Goal: Information Seeking & Learning: Learn about a topic

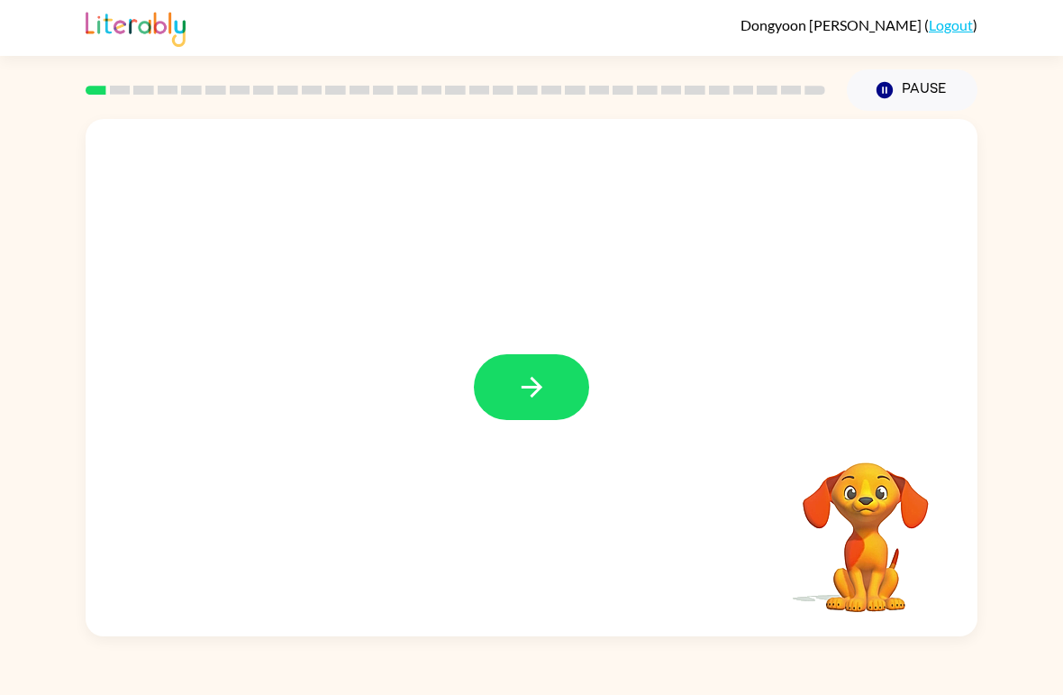
click at [542, 370] on button "button" at bounding box center [531, 387] width 115 height 66
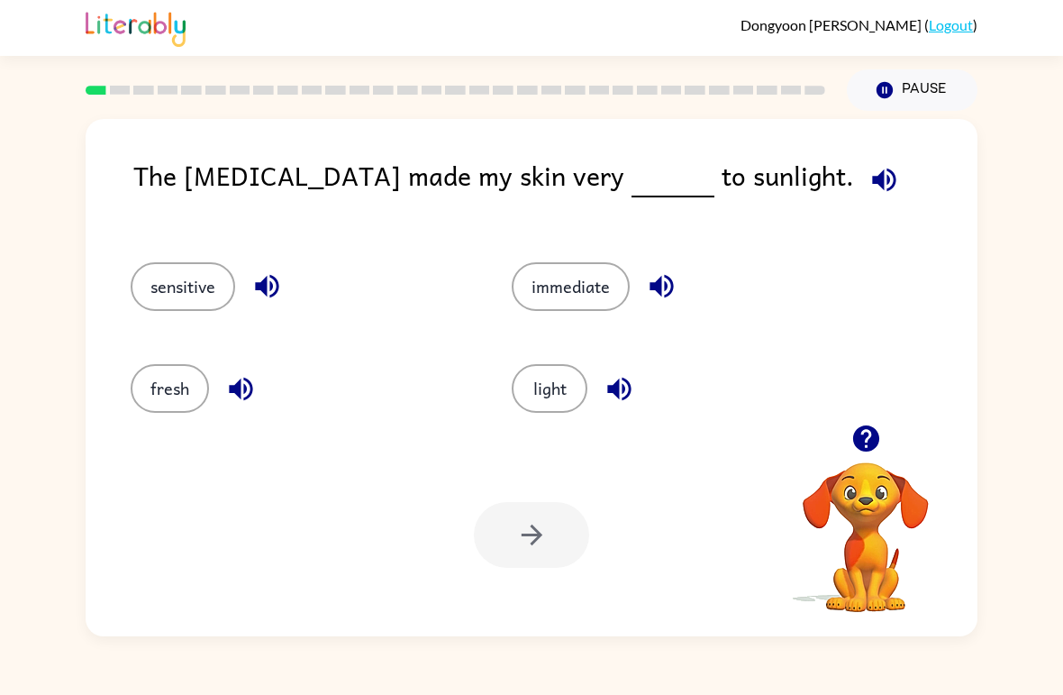
click at [537, 380] on button "light" at bounding box center [550, 388] width 76 height 49
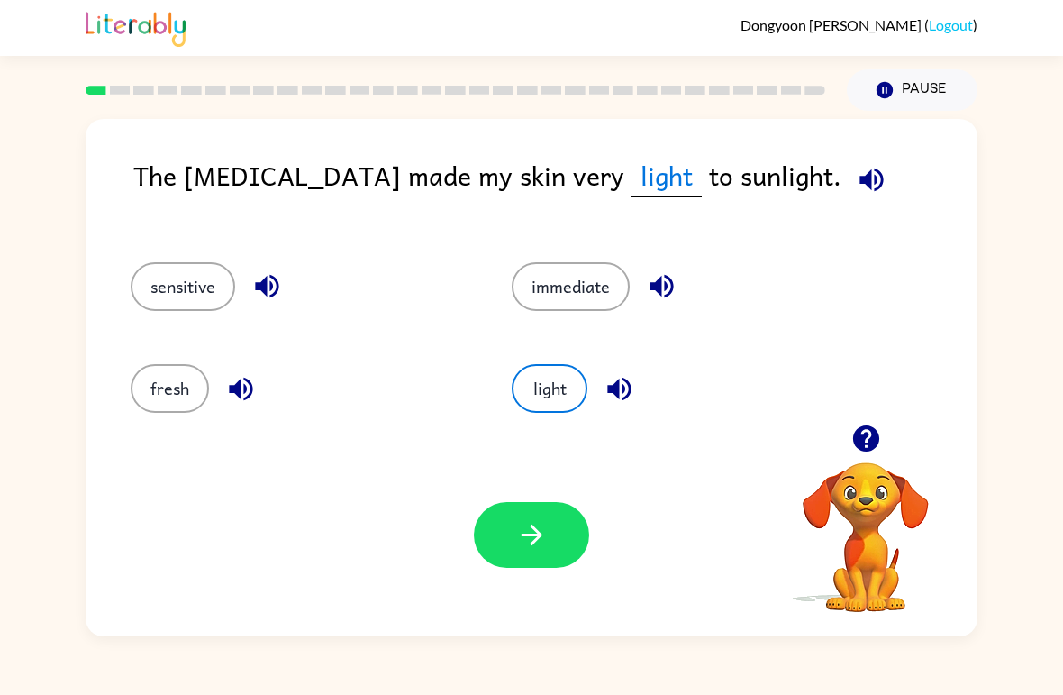
click at [546, 520] on icon "button" at bounding box center [532, 535] width 32 height 32
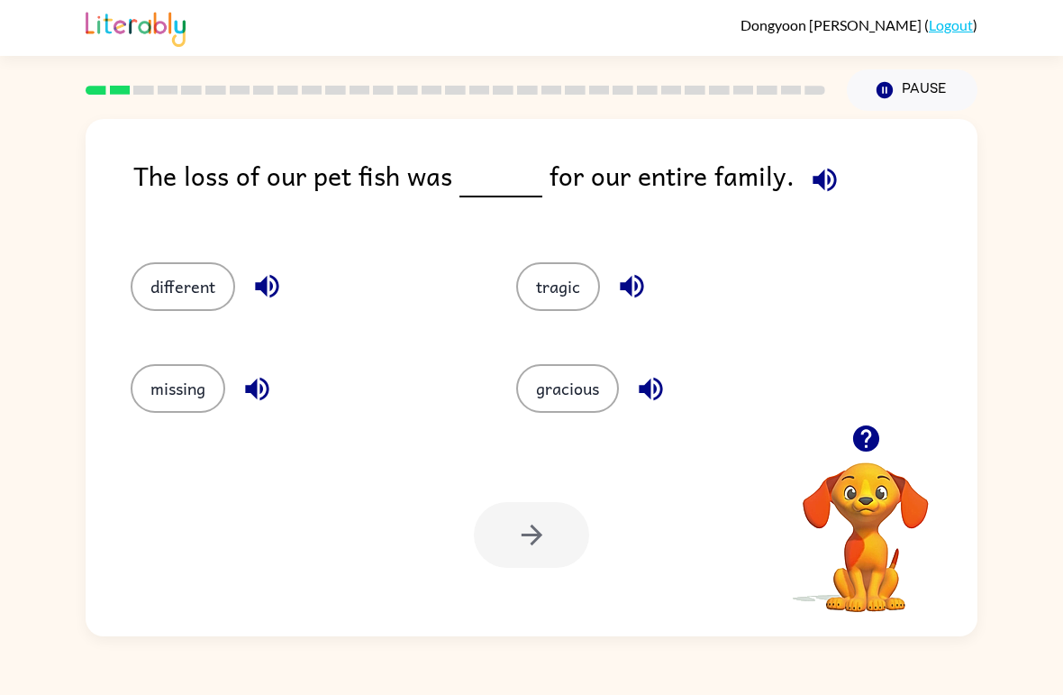
click at [282, 276] on icon "button" at bounding box center [267, 286] width 32 height 32
click at [823, 164] on button "button" at bounding box center [825, 180] width 46 height 46
click at [272, 275] on icon "button" at bounding box center [267, 286] width 32 height 32
click at [264, 389] on icon "button" at bounding box center [256, 388] width 23 height 23
click at [626, 282] on icon "button" at bounding box center [632, 286] width 32 height 32
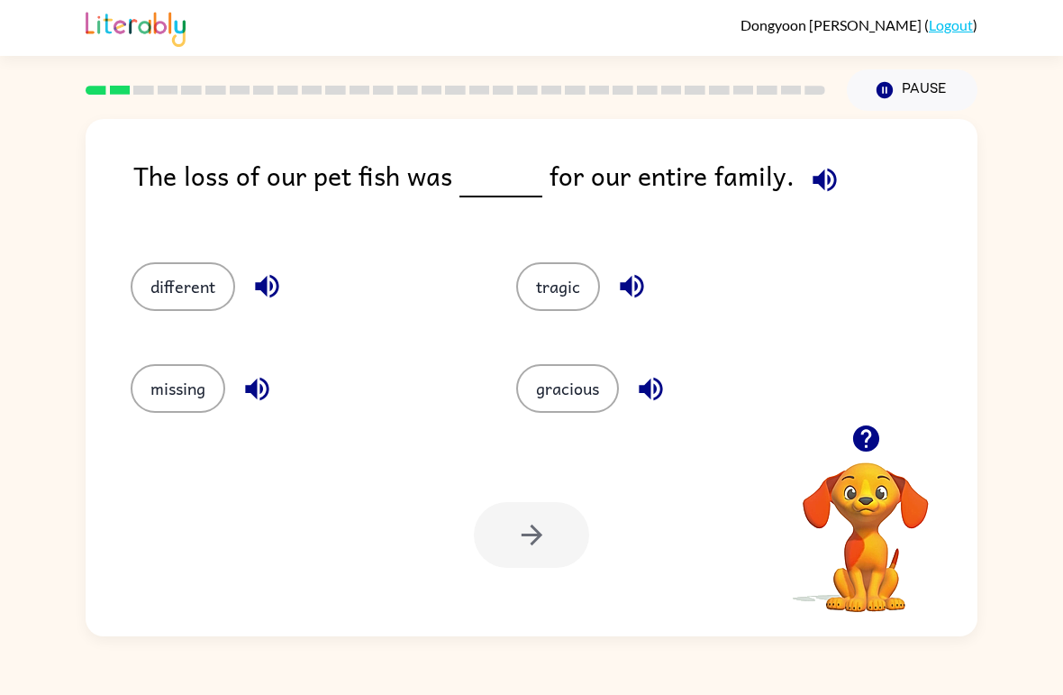
click at [641, 382] on icon "button" at bounding box center [651, 389] width 32 height 32
click at [831, 169] on icon "button" at bounding box center [825, 180] width 32 height 32
click at [818, 177] on icon "button" at bounding box center [824, 179] width 23 height 23
click at [195, 285] on button "different" at bounding box center [183, 286] width 105 height 49
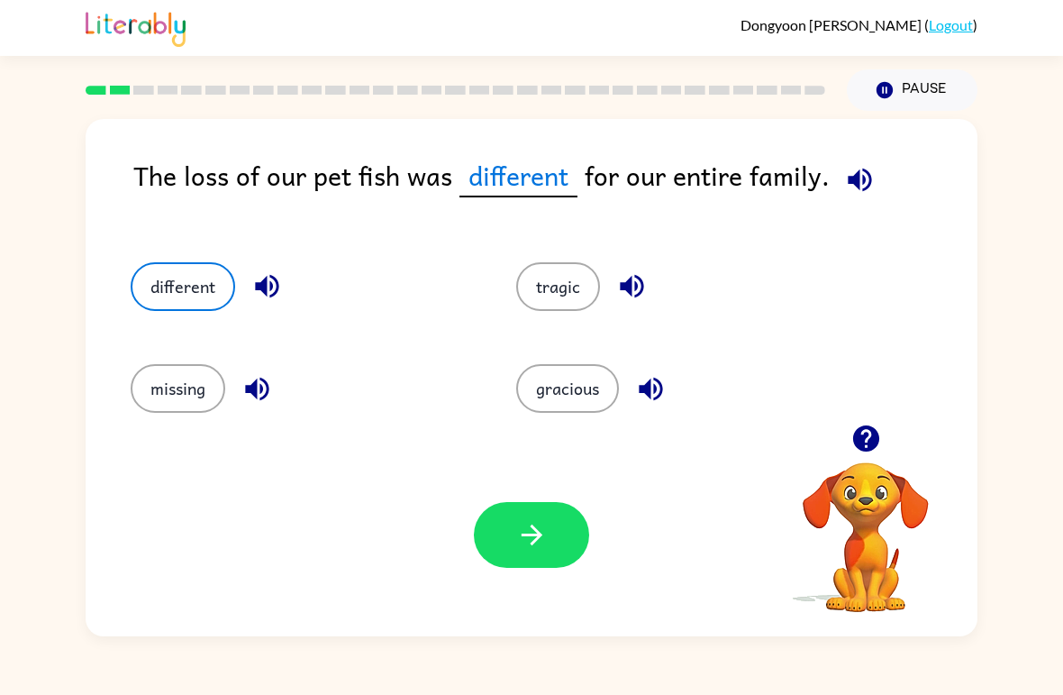
click at [527, 504] on button "button" at bounding box center [531, 535] width 115 height 66
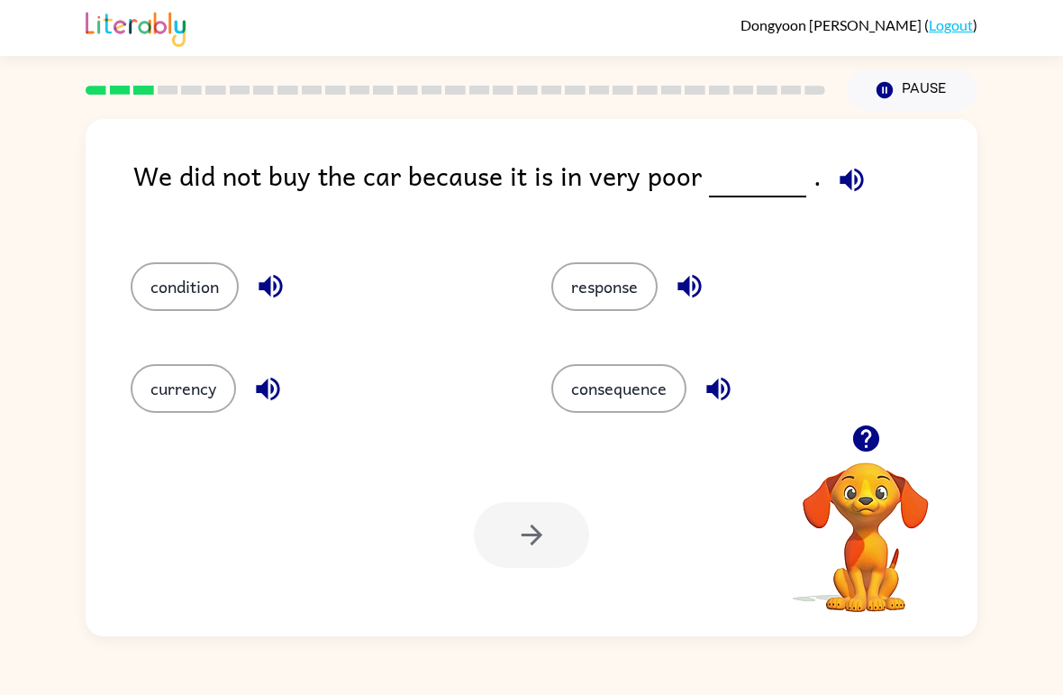
click at [847, 172] on icon "button" at bounding box center [851, 179] width 23 height 23
click at [277, 277] on icon "button" at bounding box center [270, 286] width 23 height 23
click at [289, 385] on button "button" at bounding box center [268, 389] width 46 height 46
click at [684, 282] on icon "button" at bounding box center [690, 286] width 32 height 32
click at [720, 392] on icon "button" at bounding box center [717, 388] width 23 height 23
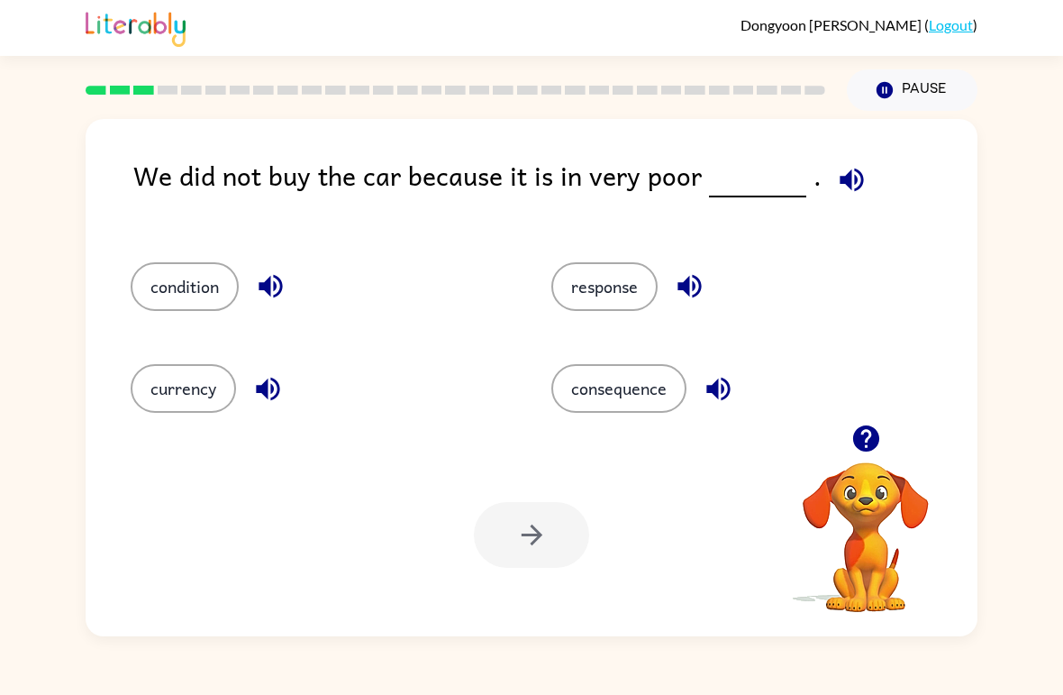
click at [618, 390] on button "consequence" at bounding box center [618, 388] width 135 height 49
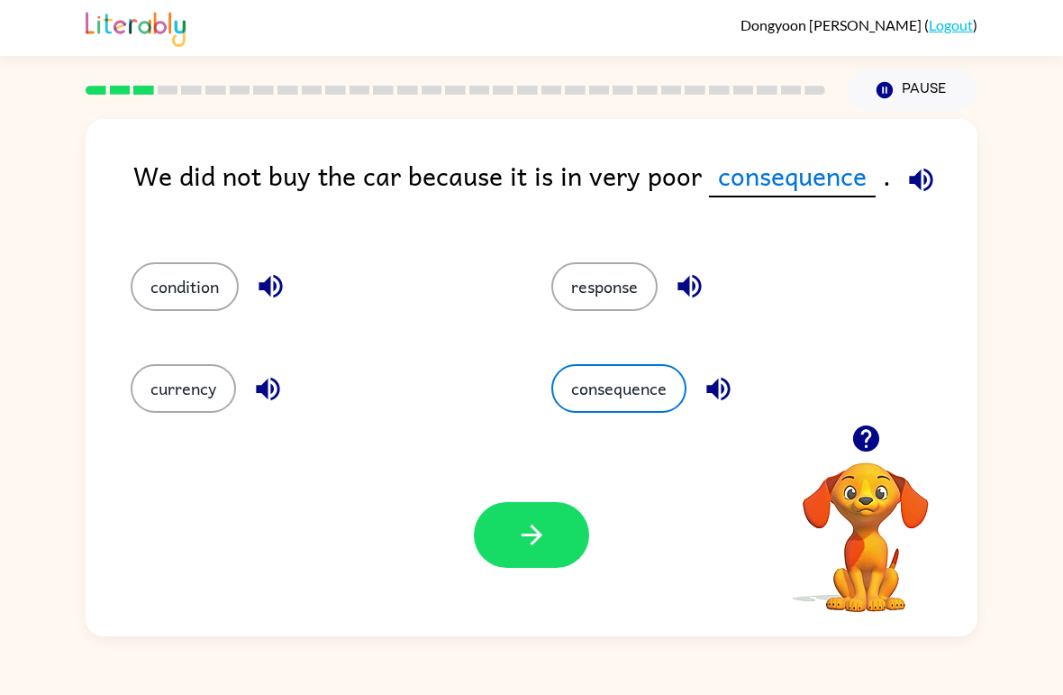
click at [548, 521] on button "button" at bounding box center [531, 535] width 115 height 66
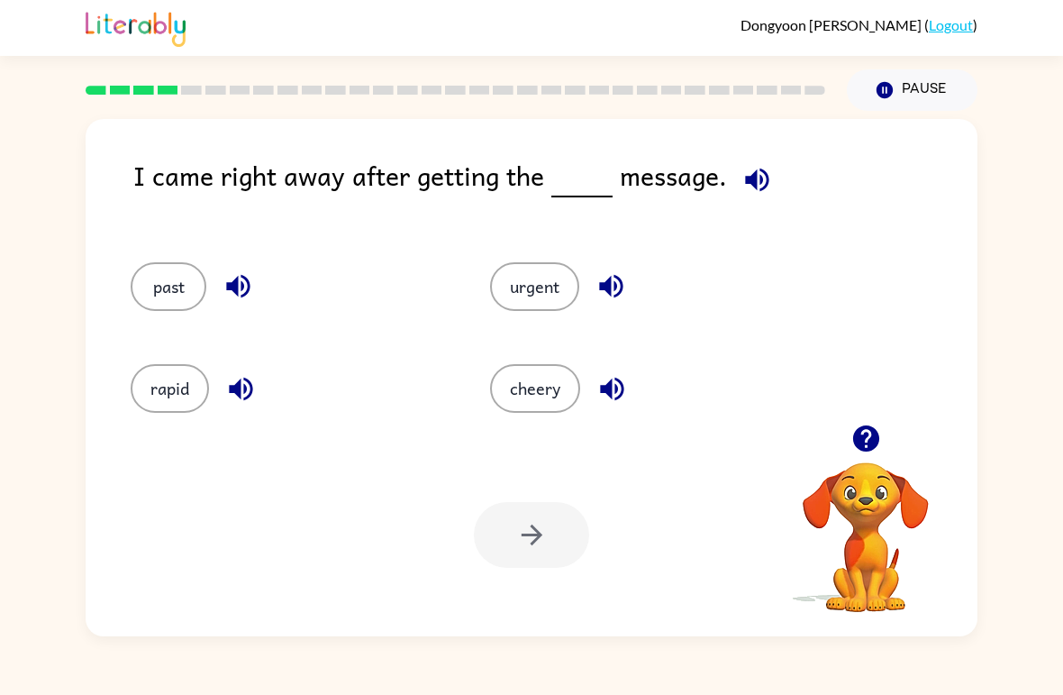
click at [741, 175] on icon "button" at bounding box center [757, 180] width 32 height 32
click at [255, 288] on button "button" at bounding box center [238, 286] width 46 height 46
click at [248, 389] on icon "button" at bounding box center [241, 389] width 32 height 32
click at [625, 287] on icon "button" at bounding box center [611, 286] width 32 height 32
click at [544, 285] on button "urgent" at bounding box center [534, 286] width 89 height 49
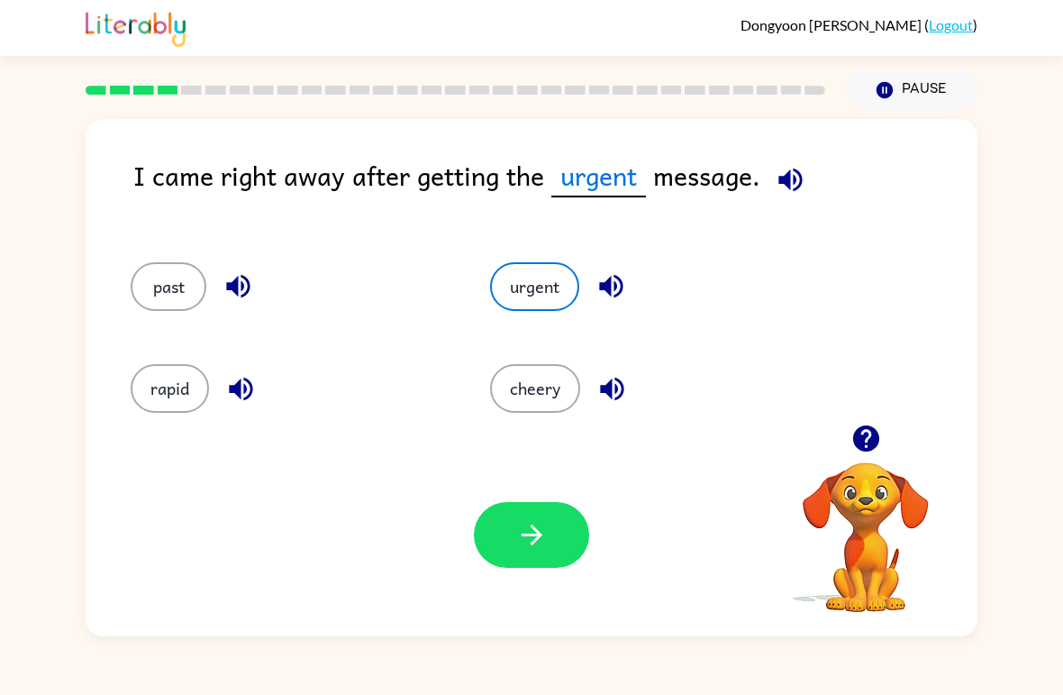
click at [541, 533] on icon "button" at bounding box center [532, 535] width 32 height 32
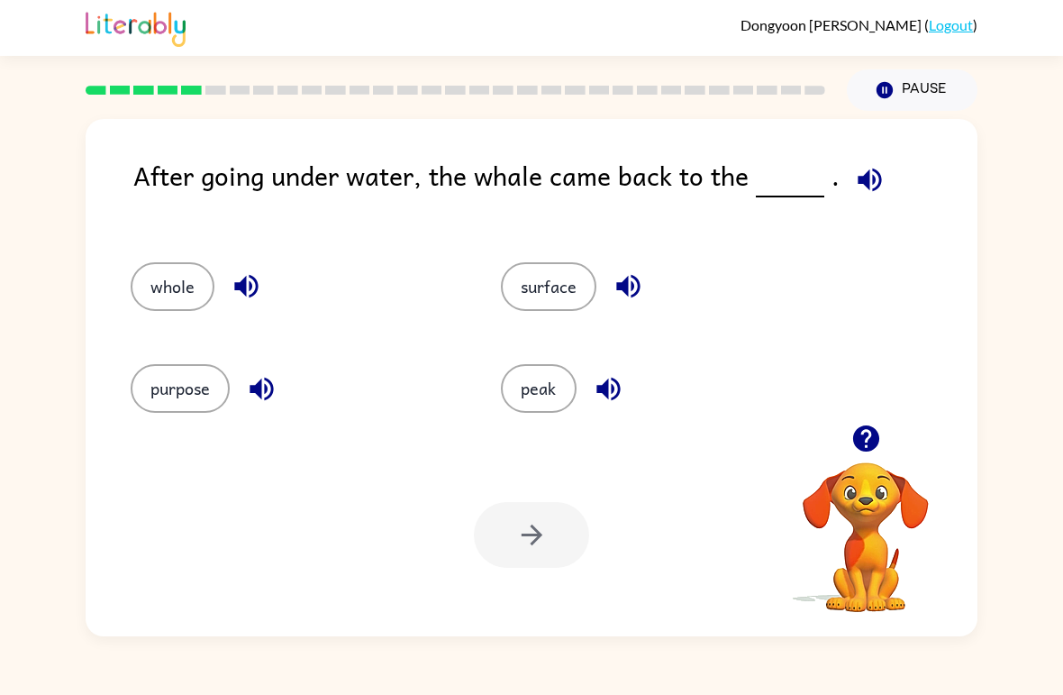
click at [239, 277] on icon "button" at bounding box center [247, 286] width 32 height 32
click at [861, 186] on icon "button" at bounding box center [869, 179] width 23 height 23
click at [245, 282] on icon "button" at bounding box center [245, 286] width 23 height 23
click at [259, 386] on icon "button" at bounding box center [261, 388] width 23 height 23
click at [625, 272] on icon "button" at bounding box center [629, 286] width 32 height 32
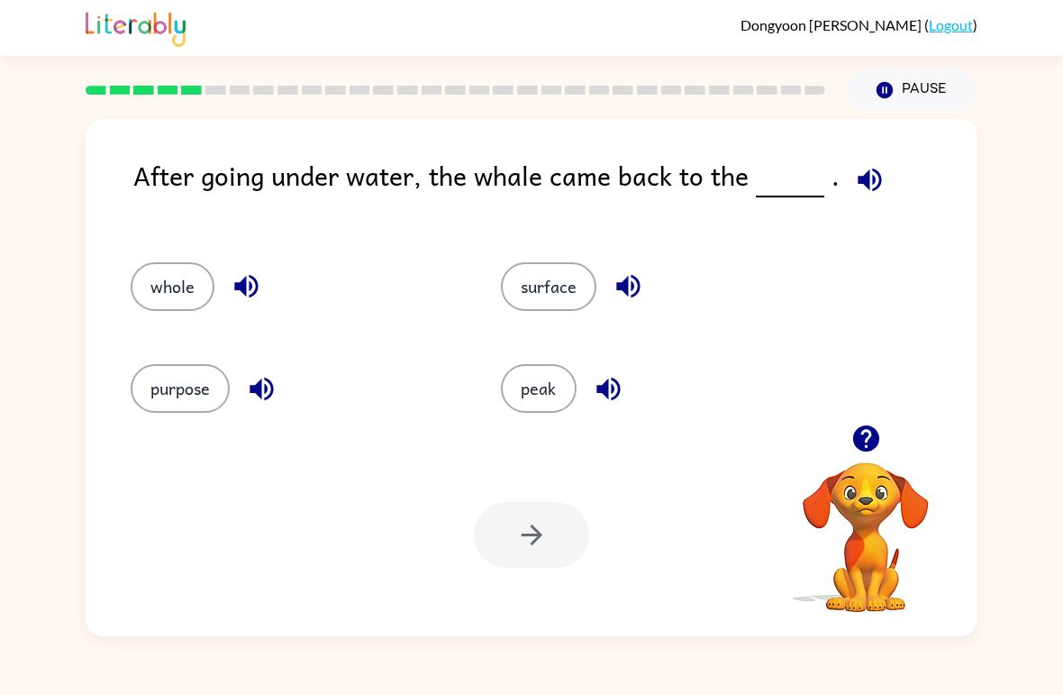
click at [611, 386] on icon "button" at bounding box center [609, 389] width 32 height 32
click at [160, 274] on button "whole" at bounding box center [173, 286] width 84 height 49
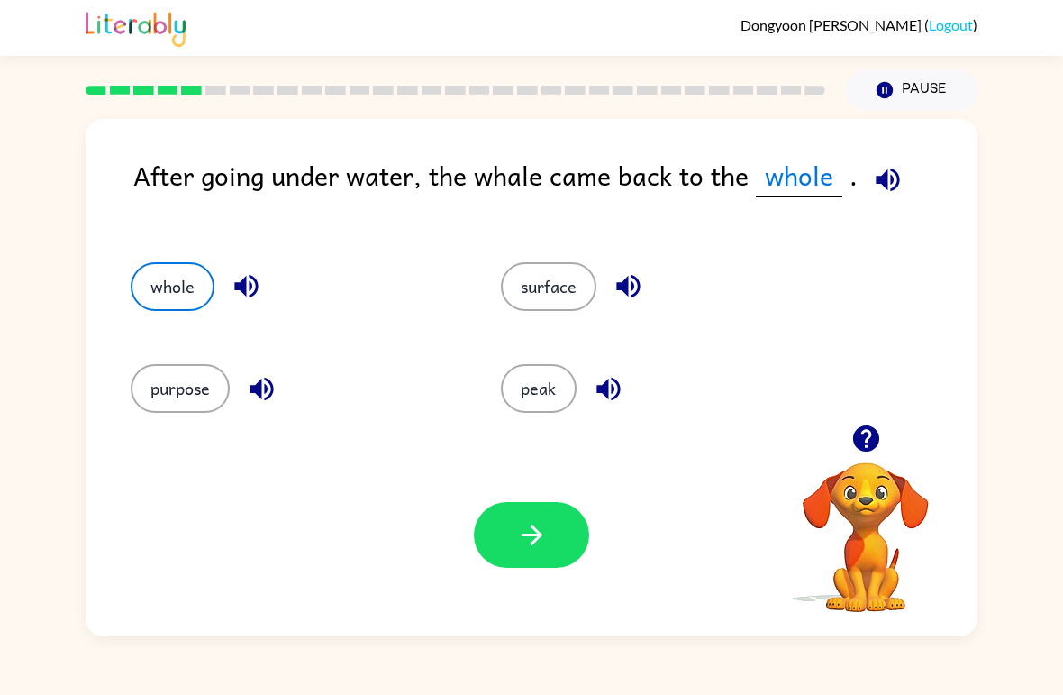
click at [548, 532] on button "button" at bounding box center [531, 535] width 115 height 66
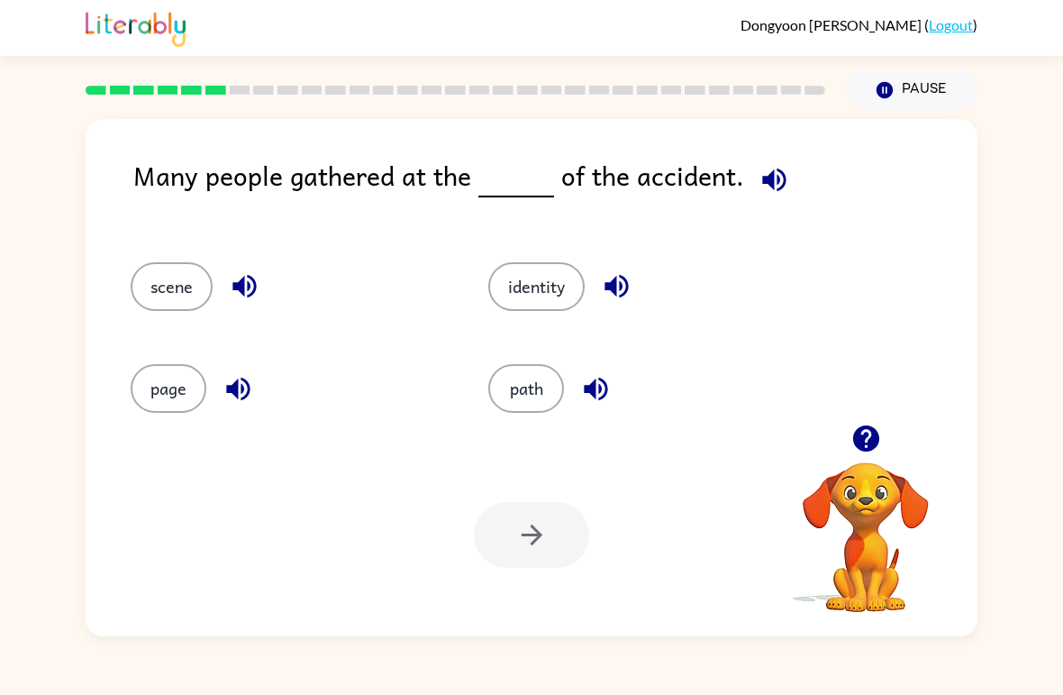
click at [782, 195] on icon "button" at bounding box center [775, 180] width 32 height 32
click at [252, 280] on icon "button" at bounding box center [243, 286] width 23 height 23
click at [257, 377] on button "button" at bounding box center [238, 389] width 46 height 46
click at [618, 280] on icon "button" at bounding box center [615, 286] width 23 height 23
click at [607, 371] on button "button" at bounding box center [596, 389] width 46 height 46
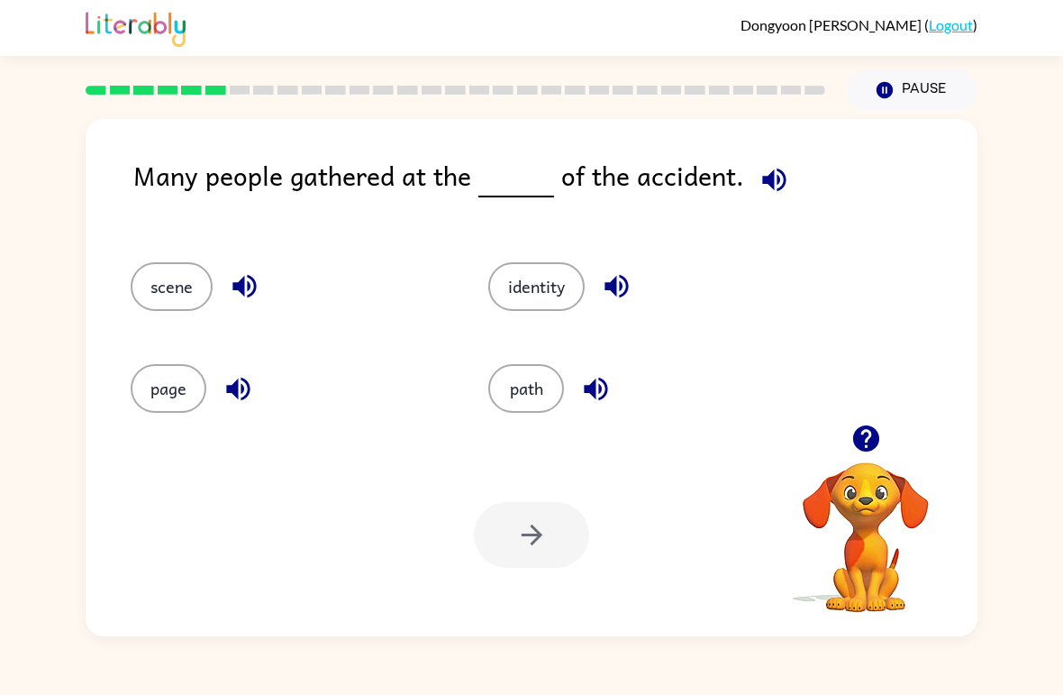
click at [612, 381] on icon "button" at bounding box center [596, 389] width 32 height 32
click at [616, 264] on button "button" at bounding box center [617, 286] width 46 height 46
click at [261, 267] on div "scene" at bounding box center [289, 286] width 316 height 49
click at [251, 283] on icon "button" at bounding box center [245, 286] width 32 height 32
click at [244, 367] on button "button" at bounding box center [238, 389] width 46 height 46
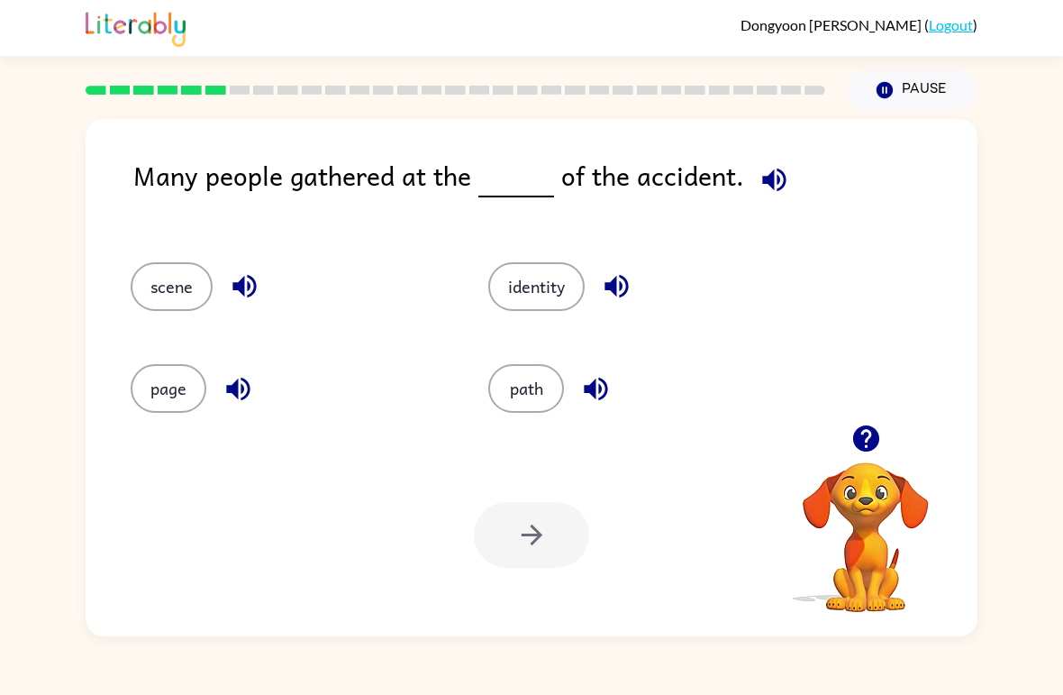
click at [759, 182] on icon "button" at bounding box center [775, 180] width 32 height 32
click at [775, 182] on icon "button" at bounding box center [775, 180] width 32 height 32
click at [774, 177] on icon "button" at bounding box center [775, 180] width 32 height 32
click at [775, 182] on icon "button" at bounding box center [775, 180] width 32 height 32
click at [169, 286] on button "scene" at bounding box center [172, 286] width 82 height 49
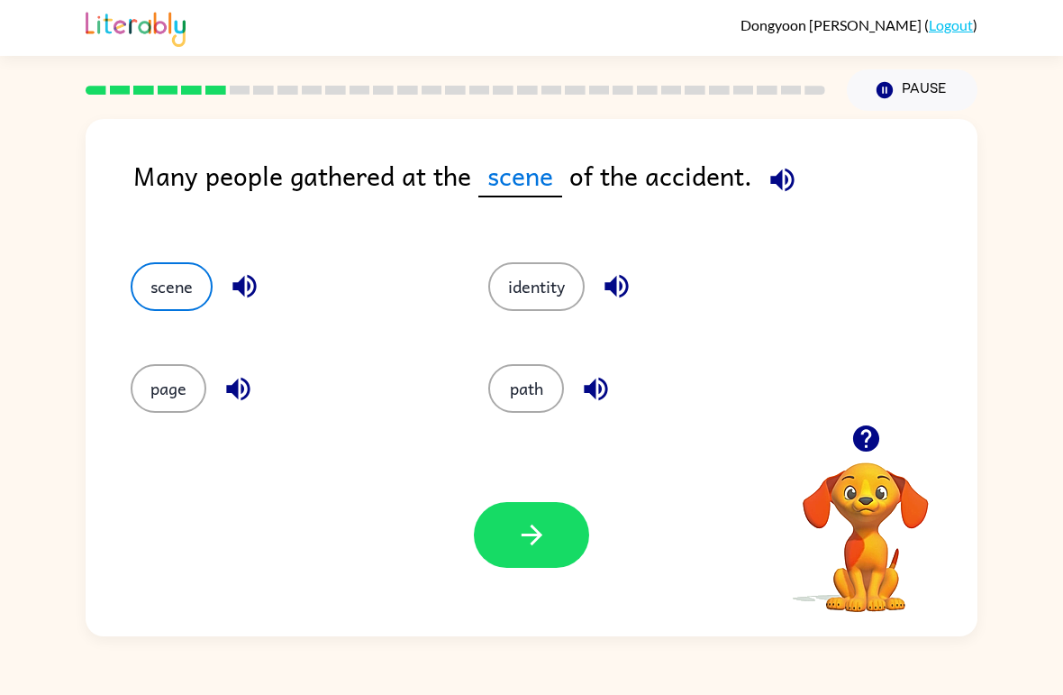
click at [544, 485] on div "Your browser must support playing .mp4 files to use Literably. Please try using…" at bounding box center [532, 534] width 892 height 203
click at [550, 510] on button "button" at bounding box center [531, 535] width 115 height 66
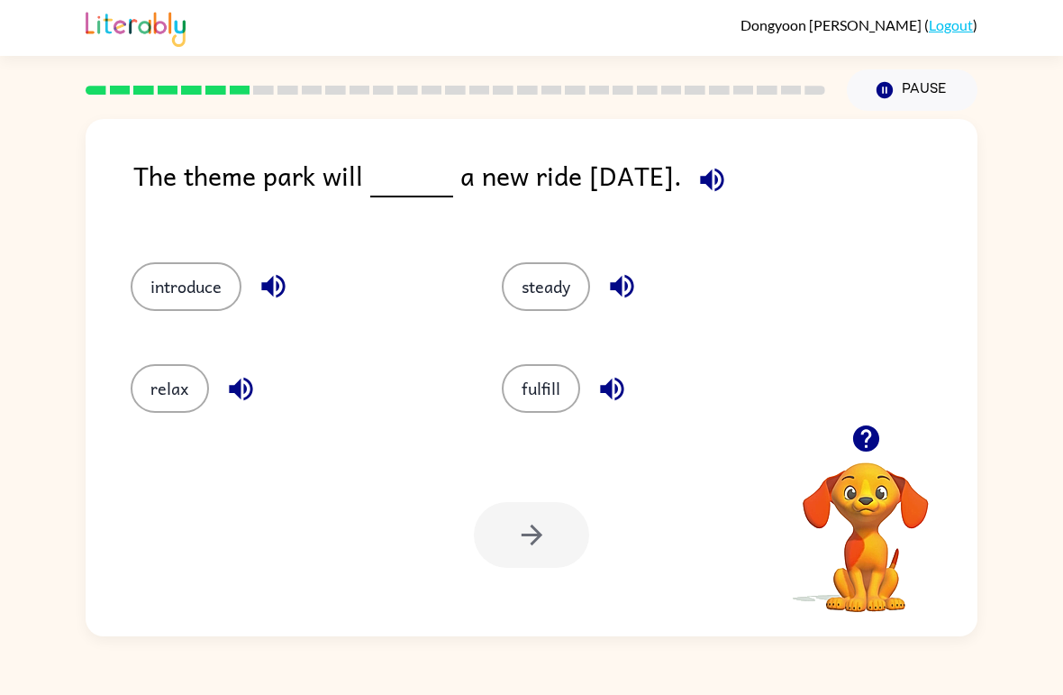
click at [723, 190] on icon "button" at bounding box center [711, 179] width 23 height 23
click at [848, 430] on button "button" at bounding box center [866, 438] width 46 height 46
click at [874, 433] on icon "button" at bounding box center [865, 438] width 26 height 26
click at [881, 495] on video "Your browser must support playing .mp4 files to use Literably. Please try using…" at bounding box center [866, 524] width 180 height 180
click at [880, 496] on video "Your browser must support playing .mp4 files to use Literably. Please try using…" at bounding box center [866, 524] width 180 height 180
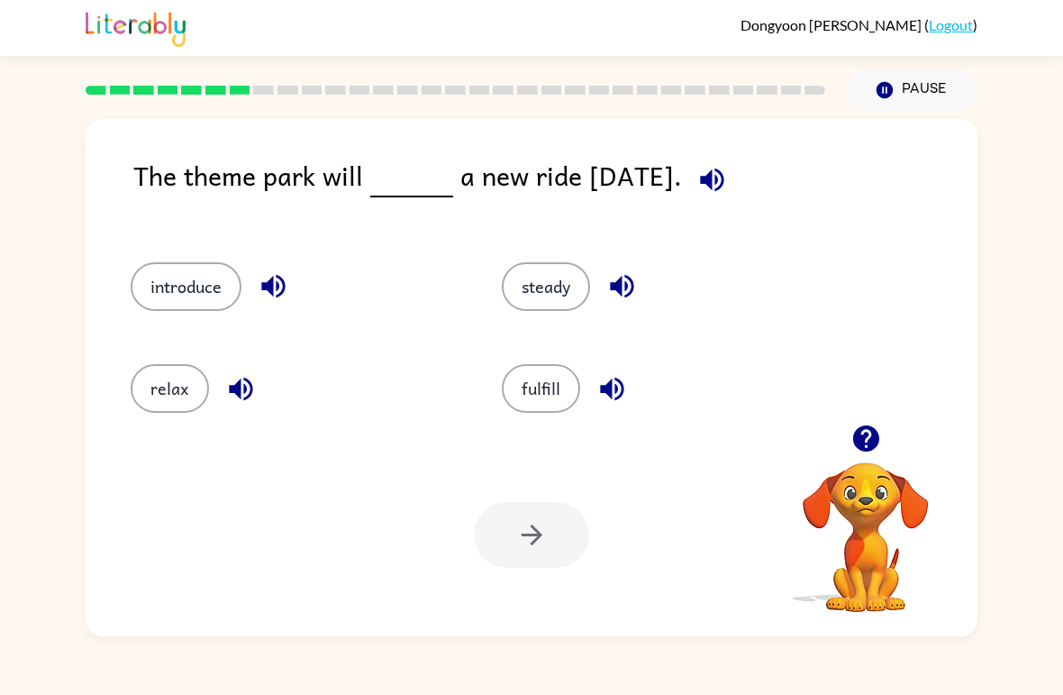
click at [728, 195] on icon "button" at bounding box center [712, 180] width 32 height 32
click at [735, 161] on button "button" at bounding box center [712, 180] width 46 height 46
click at [559, 280] on button "steady" at bounding box center [546, 286] width 88 height 49
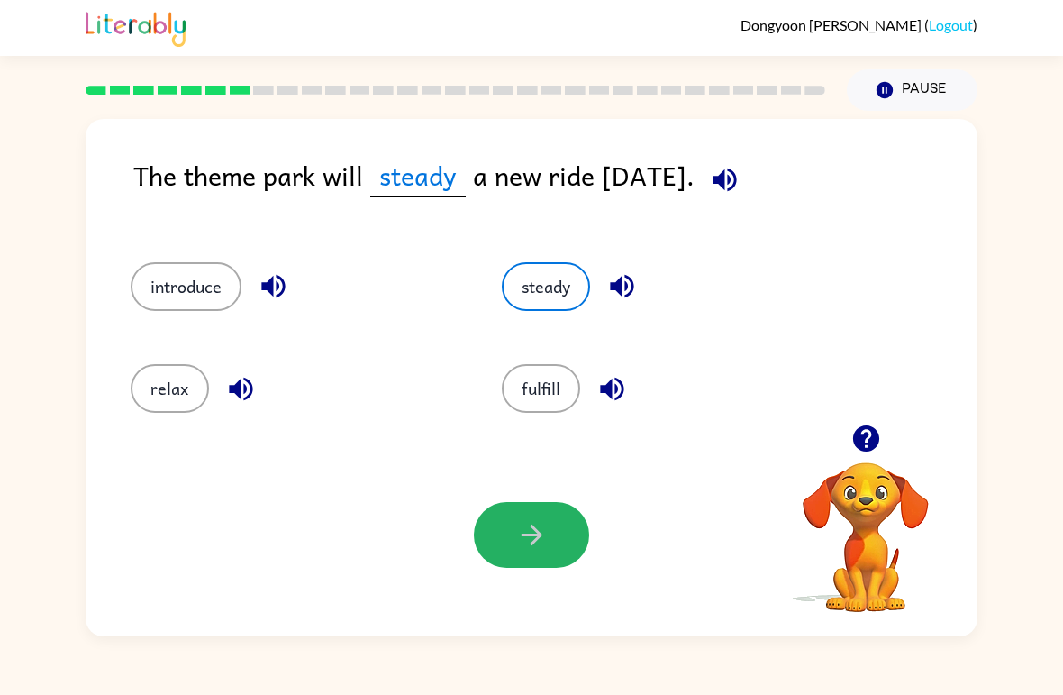
click at [512, 538] on button "button" at bounding box center [531, 535] width 115 height 66
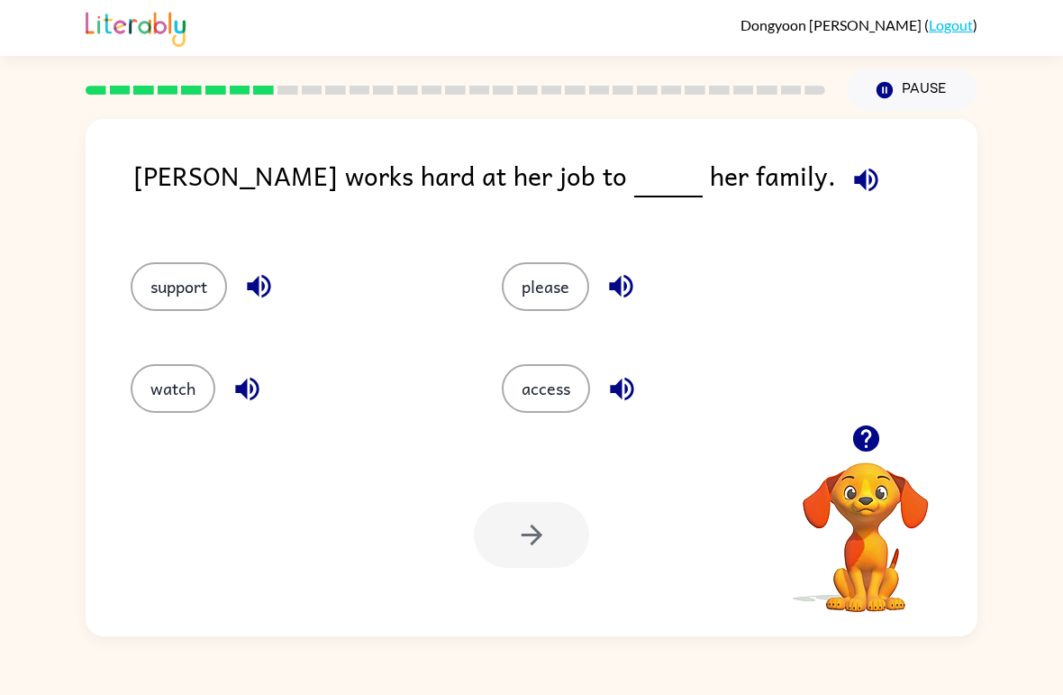
click at [843, 163] on button "button" at bounding box center [866, 180] width 46 height 46
click at [333, 81] on div at bounding box center [455, 90] width 761 height 63
click at [210, 78] on div at bounding box center [455, 90] width 761 height 63
click at [261, 308] on button "button" at bounding box center [259, 286] width 46 height 46
click at [250, 371] on button "button" at bounding box center [247, 389] width 46 height 46
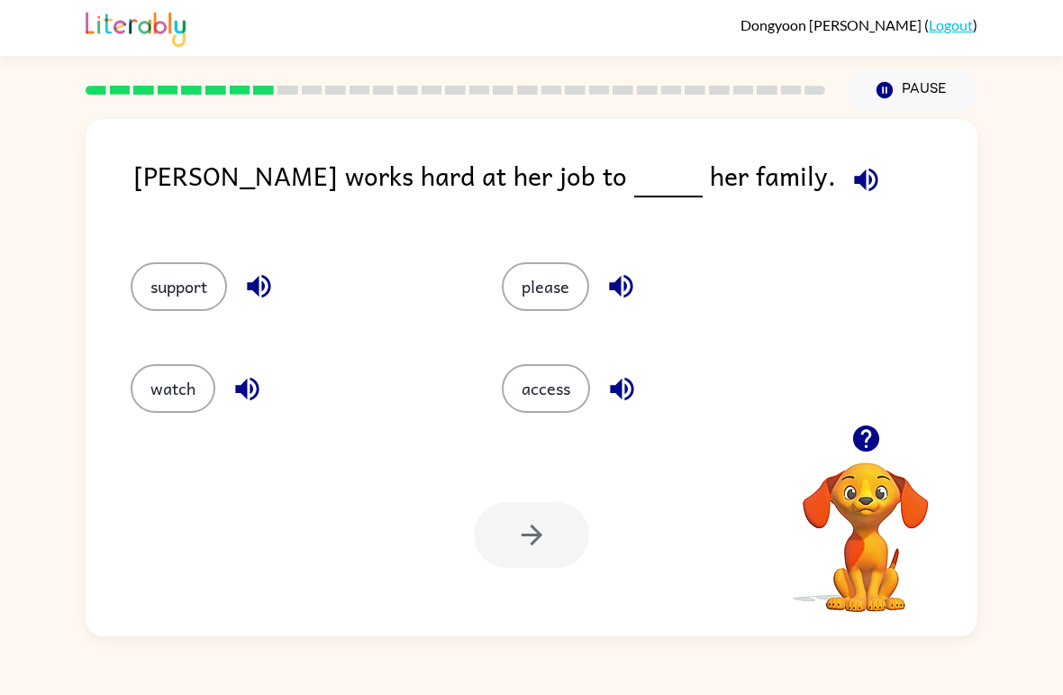
click at [623, 278] on icon "button" at bounding box center [621, 286] width 32 height 32
click at [633, 400] on icon "button" at bounding box center [622, 389] width 32 height 32
click at [541, 394] on button "access" at bounding box center [546, 388] width 88 height 49
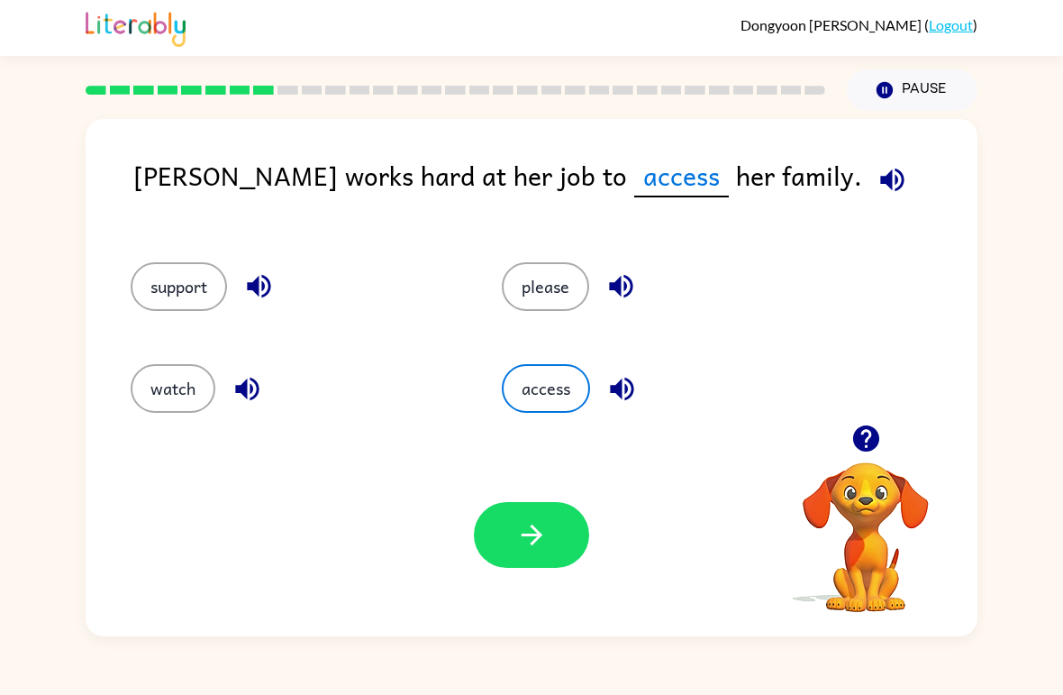
click at [519, 532] on icon "button" at bounding box center [532, 535] width 32 height 32
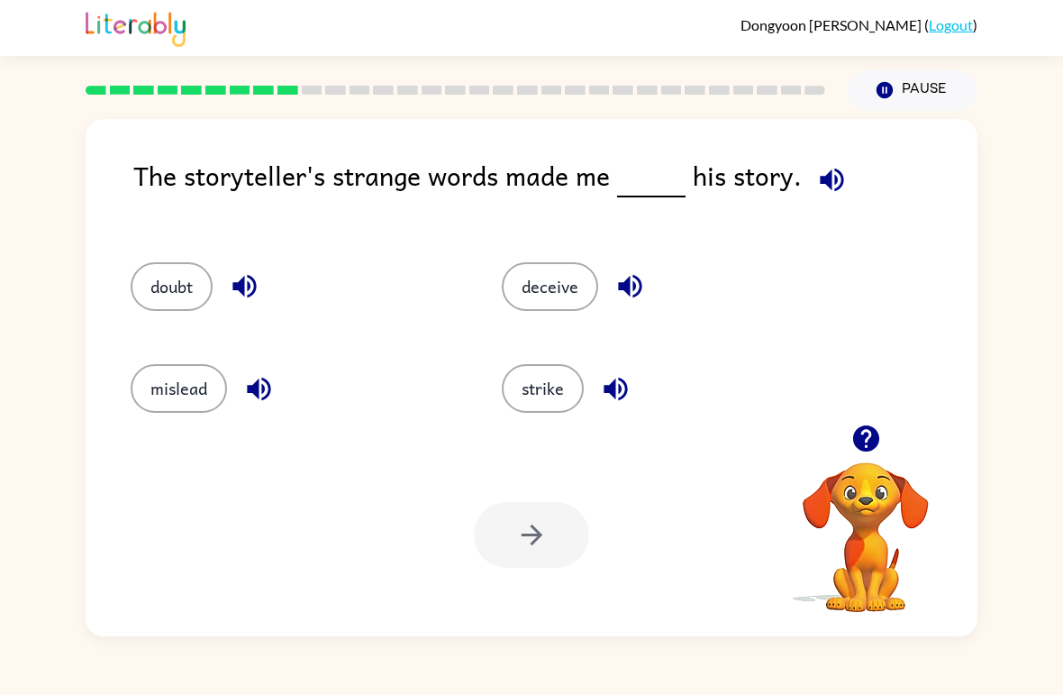
click at [518, 274] on button "deceive" at bounding box center [550, 286] width 96 height 49
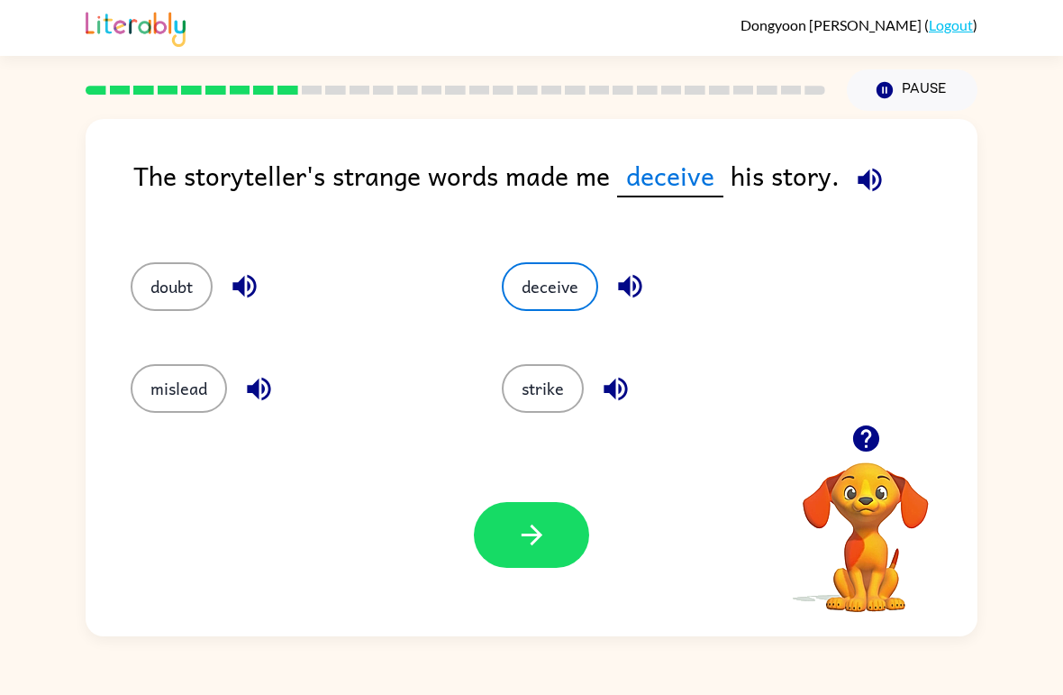
click at [541, 528] on icon "button" at bounding box center [532, 535] width 32 height 32
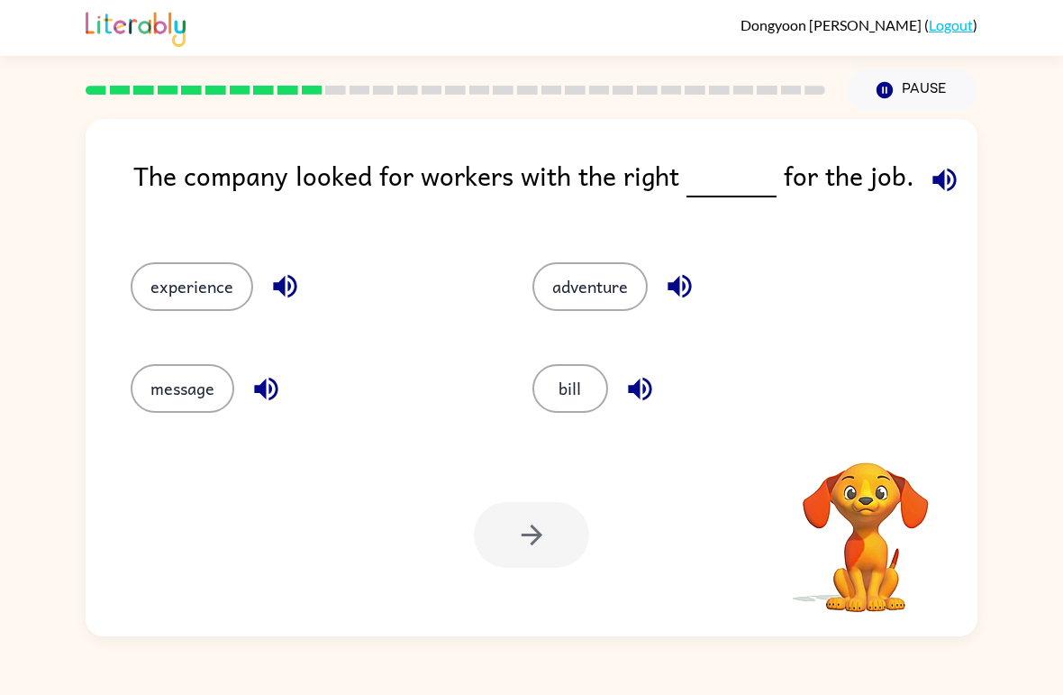
click at [929, 184] on icon "button" at bounding box center [945, 180] width 32 height 32
click at [936, 186] on icon "button" at bounding box center [945, 180] width 32 height 32
click at [882, 492] on video "Your browser must support playing .mp4 files to use Literably. Please try using…" at bounding box center [866, 524] width 180 height 180
click at [929, 173] on icon "button" at bounding box center [945, 180] width 32 height 32
click at [931, 187] on icon "button" at bounding box center [945, 180] width 32 height 32
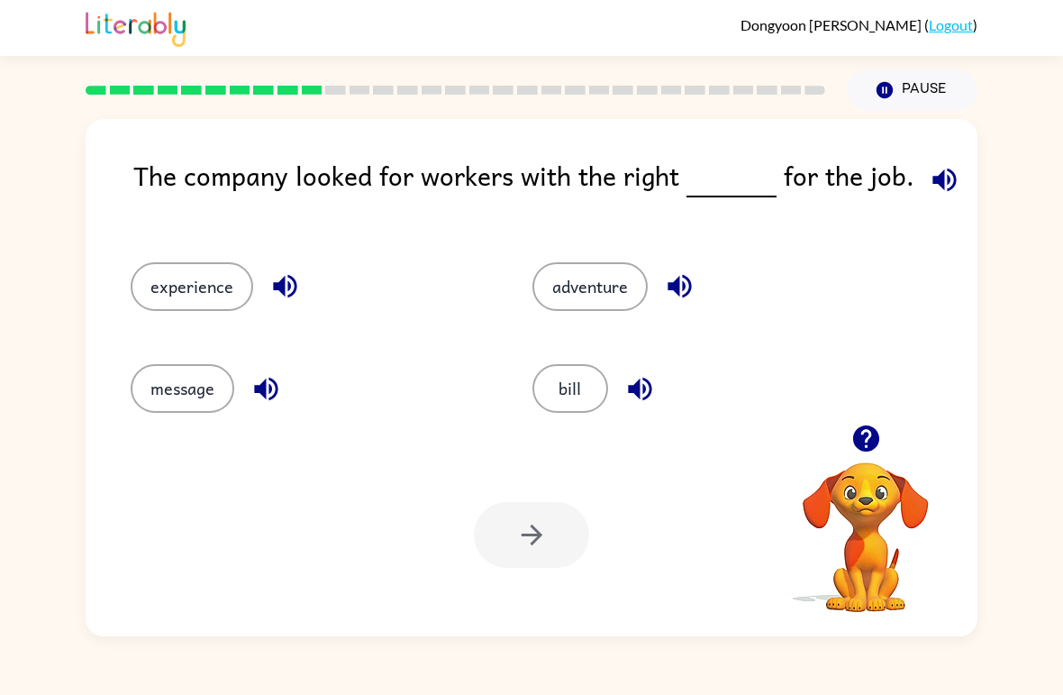
click at [611, 293] on button "adventure" at bounding box center [589, 286] width 115 height 49
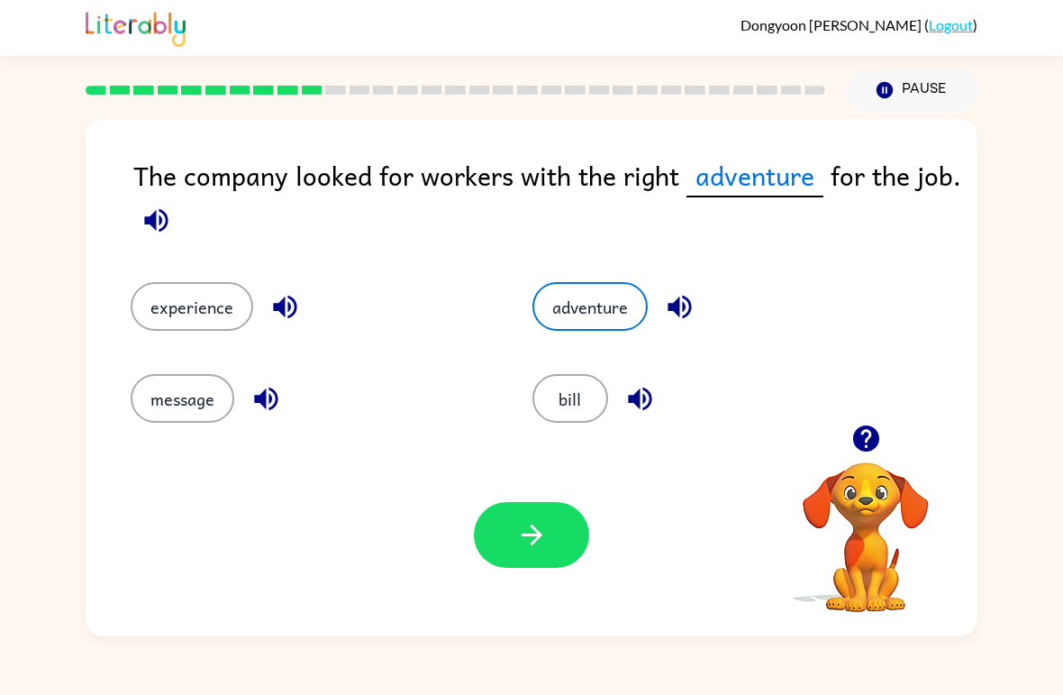
click at [559, 514] on button "button" at bounding box center [531, 535] width 115 height 66
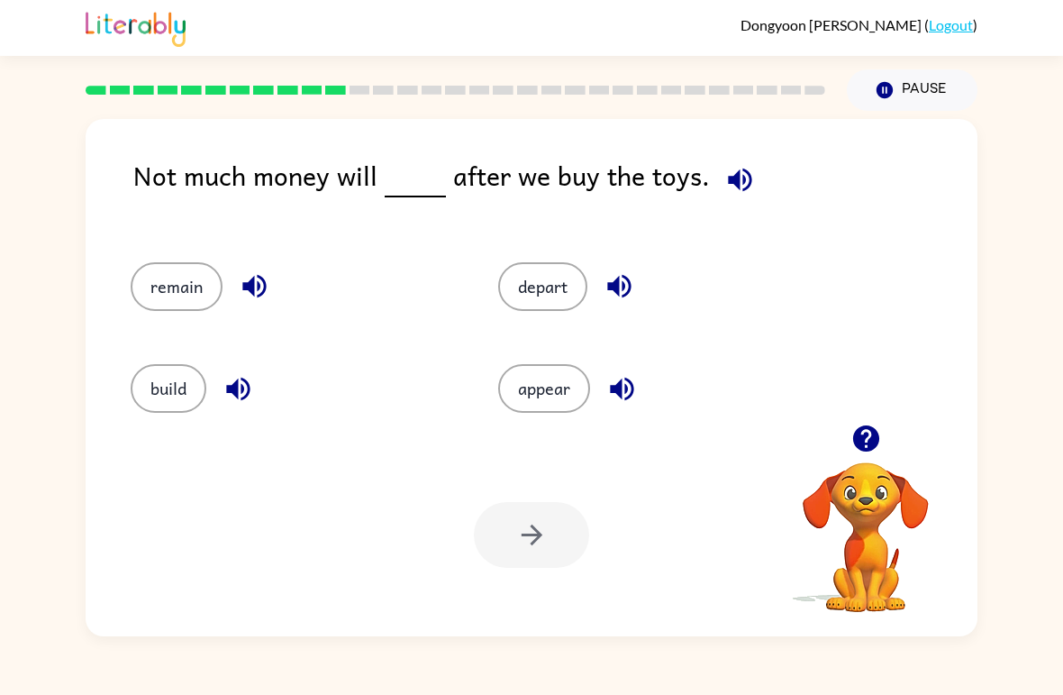
click at [148, 295] on button "remain" at bounding box center [177, 286] width 92 height 49
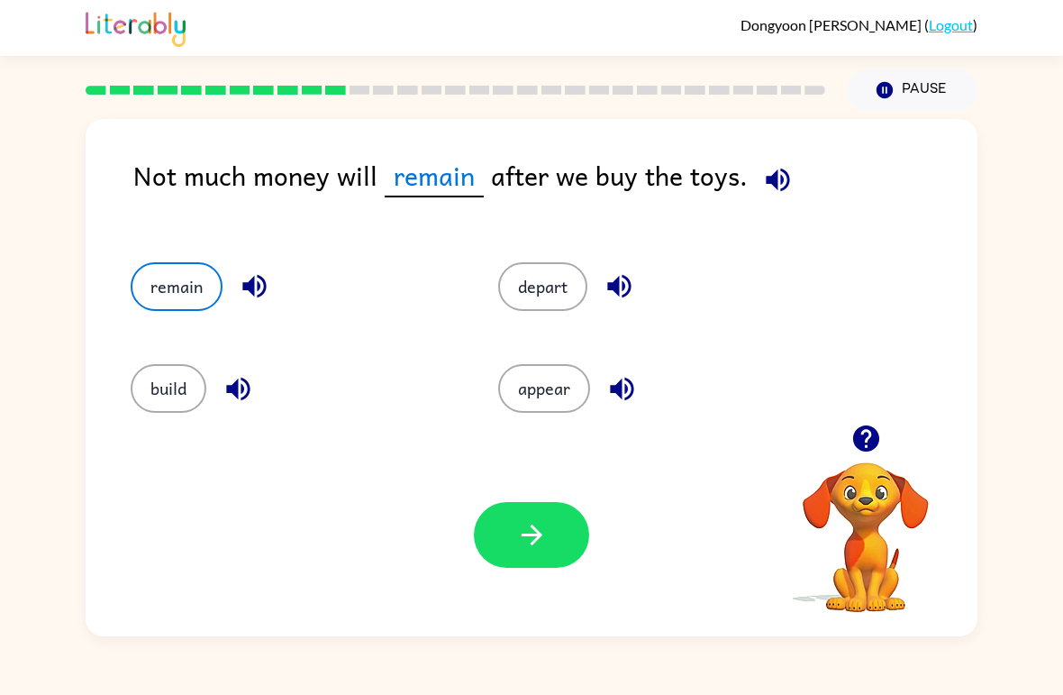
click at [164, 388] on button "build" at bounding box center [169, 388] width 76 height 49
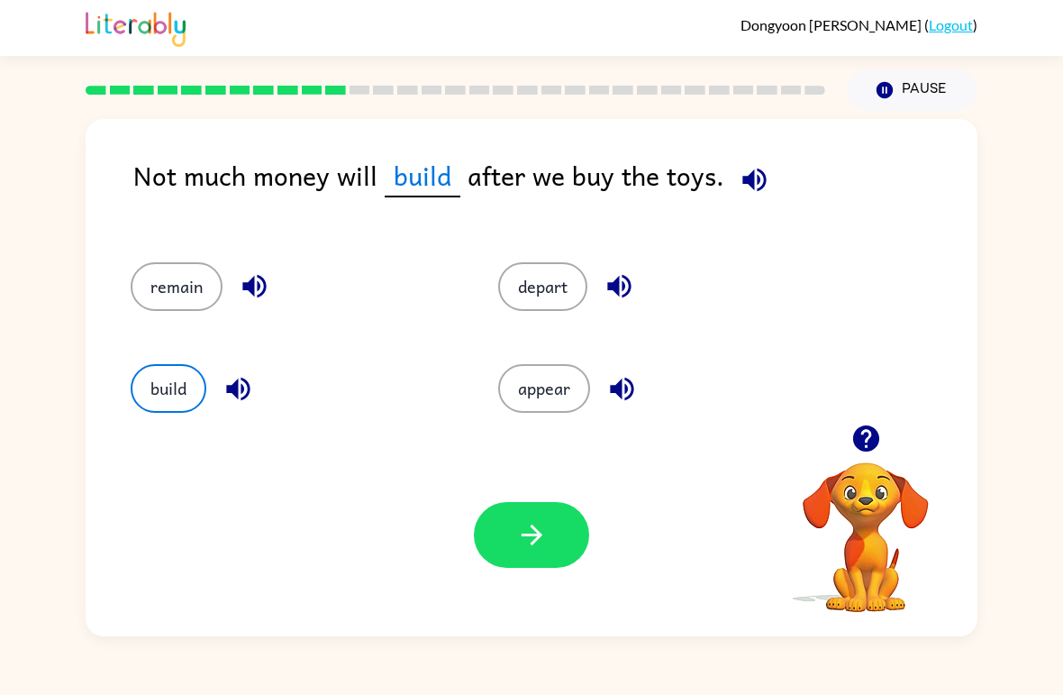
click at [542, 520] on icon "button" at bounding box center [532, 535] width 32 height 32
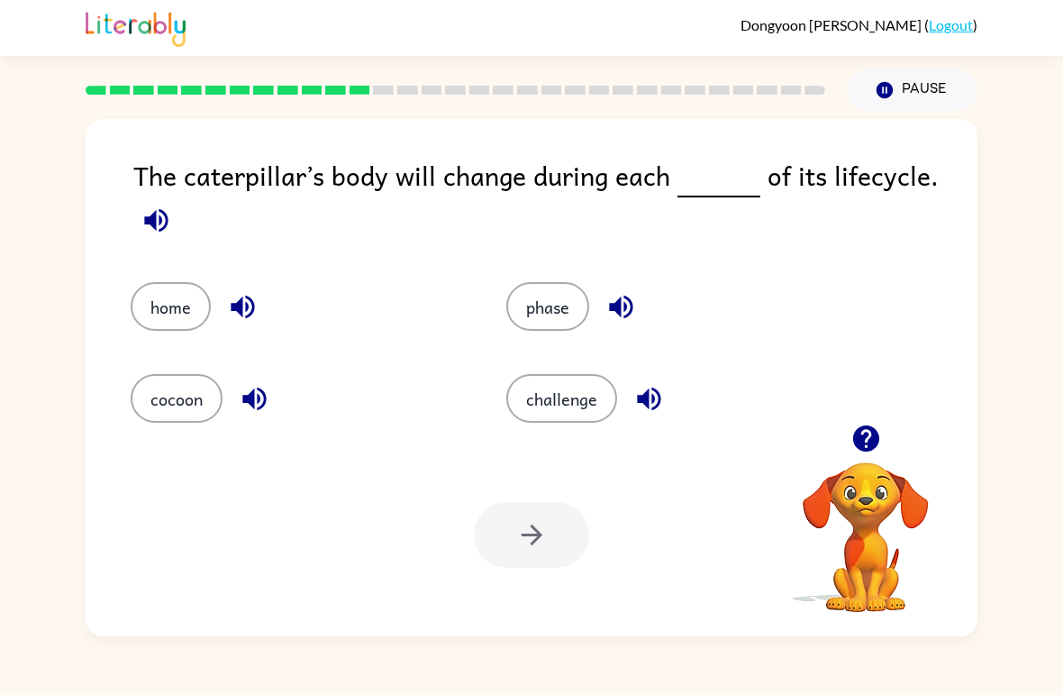
click at [554, 293] on button "phase" at bounding box center [547, 306] width 83 height 49
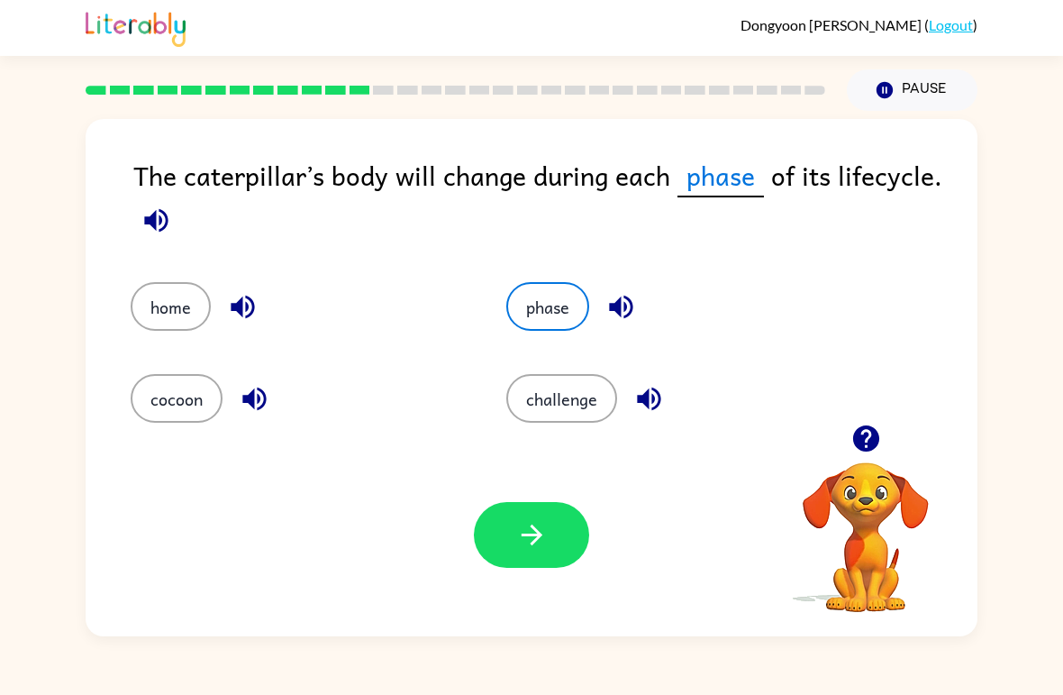
click at [533, 533] on icon "button" at bounding box center [532, 535] width 32 height 32
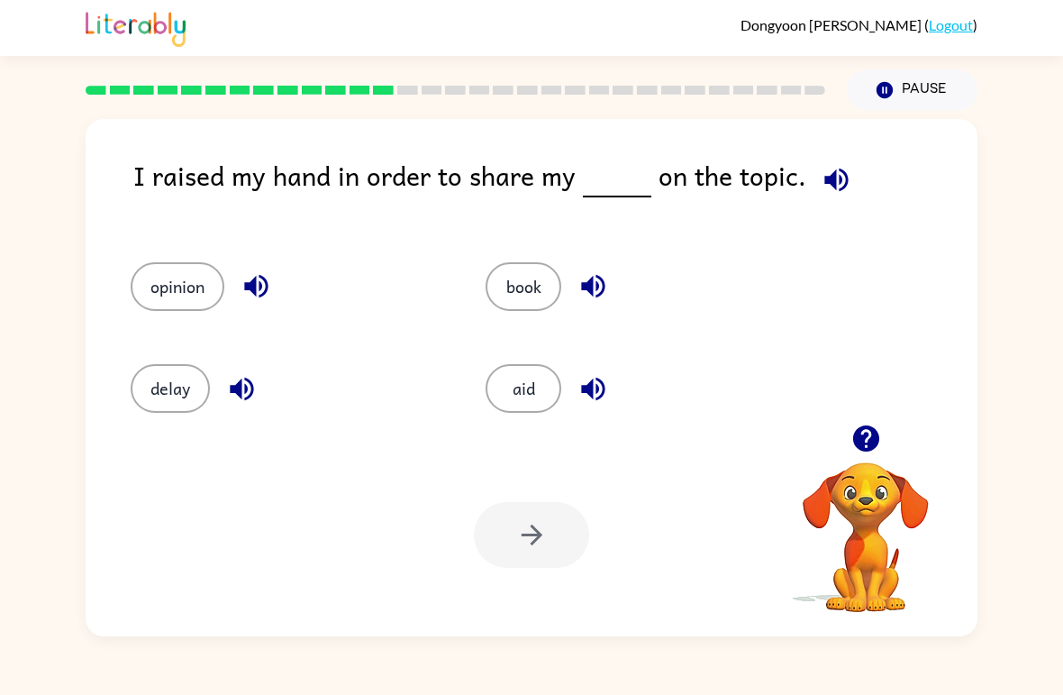
click at [534, 308] on button "book" at bounding box center [524, 286] width 76 height 49
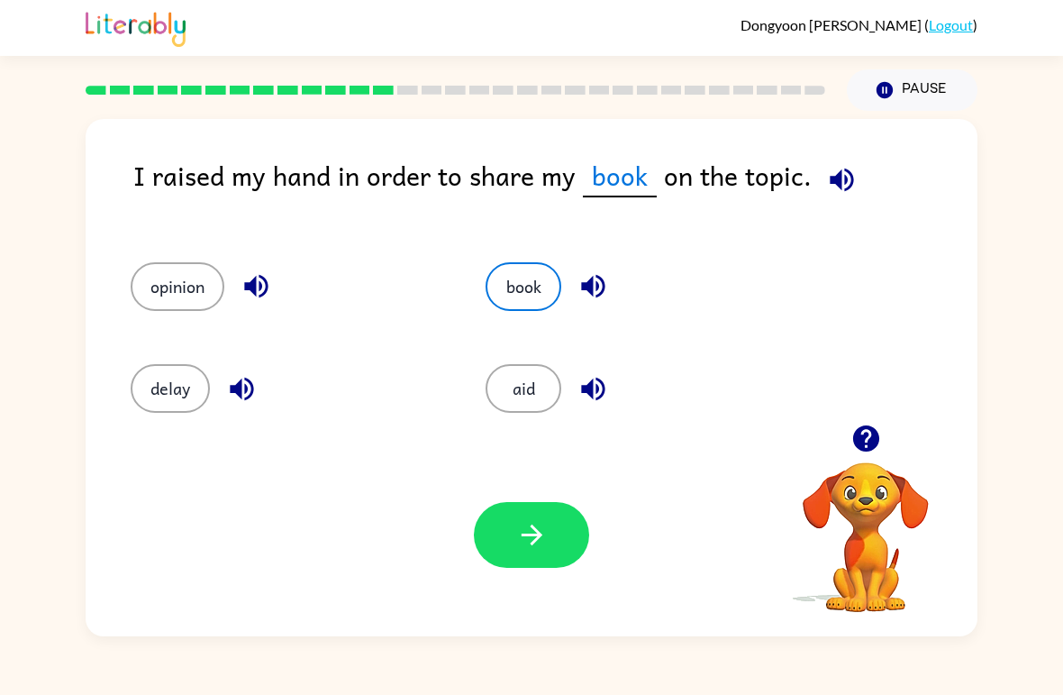
click at [522, 541] on icon "button" at bounding box center [532, 535] width 32 height 32
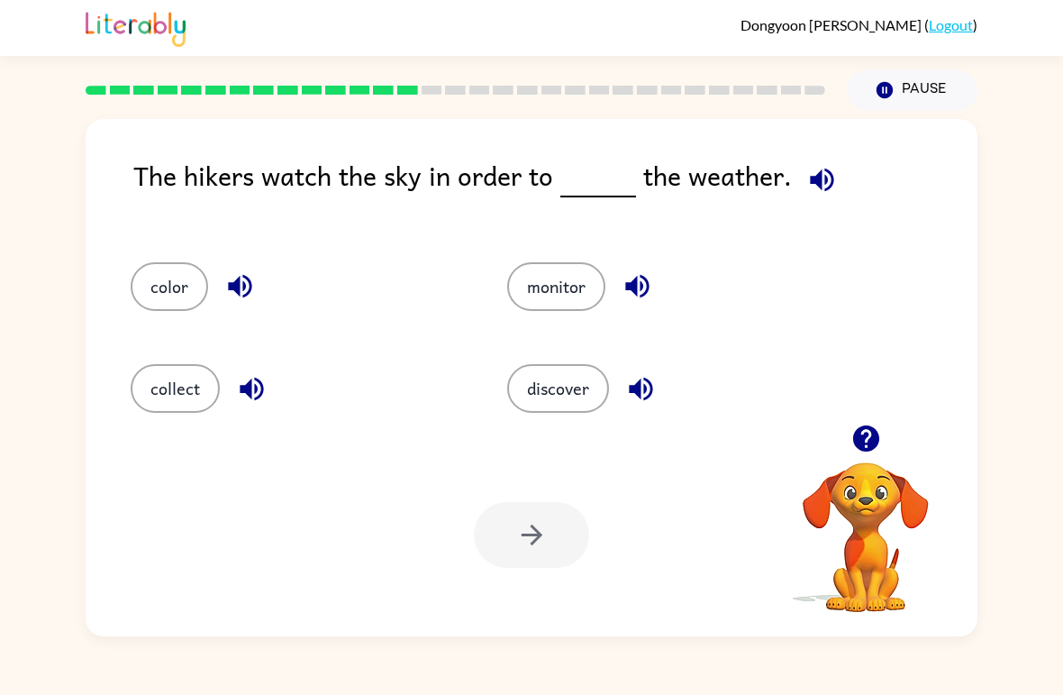
click at [877, 438] on icon "button" at bounding box center [865, 438] width 26 height 26
click at [831, 167] on icon "button" at bounding box center [822, 180] width 32 height 32
click at [259, 285] on button "button" at bounding box center [240, 286] width 46 height 46
click at [259, 373] on icon "button" at bounding box center [252, 389] width 32 height 32
click at [642, 272] on icon "button" at bounding box center [638, 286] width 32 height 32
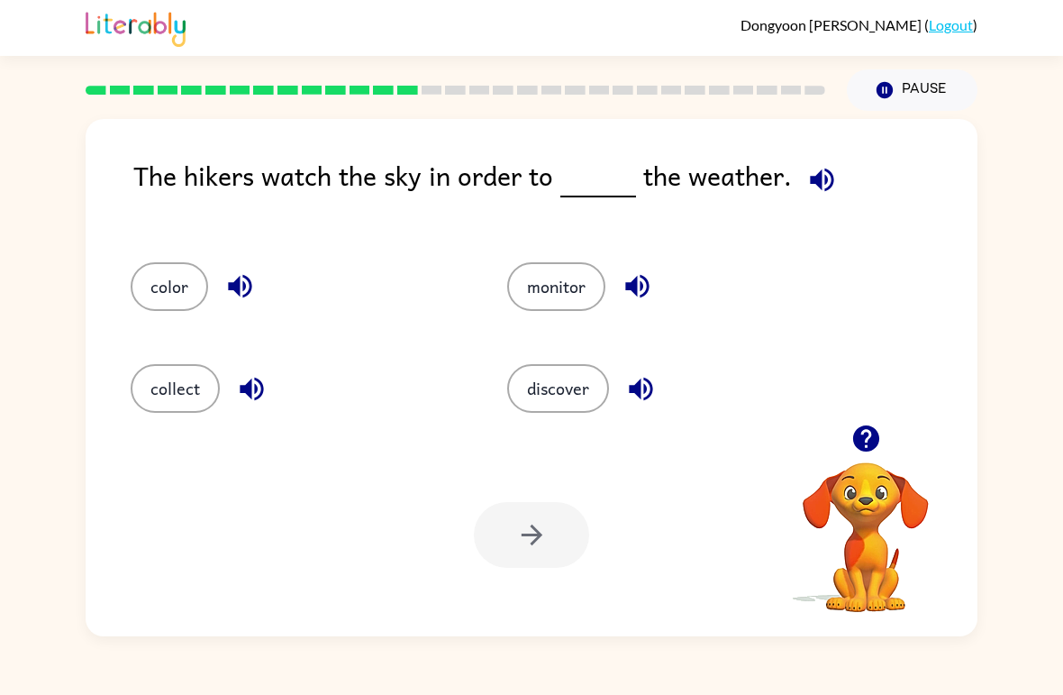
click at [650, 386] on icon "button" at bounding box center [641, 389] width 32 height 32
click at [257, 277] on button "button" at bounding box center [240, 286] width 46 height 46
click at [260, 371] on button "button" at bounding box center [252, 389] width 46 height 46
click at [637, 284] on icon "button" at bounding box center [636, 286] width 23 height 23
click at [639, 375] on icon "button" at bounding box center [641, 389] width 32 height 32
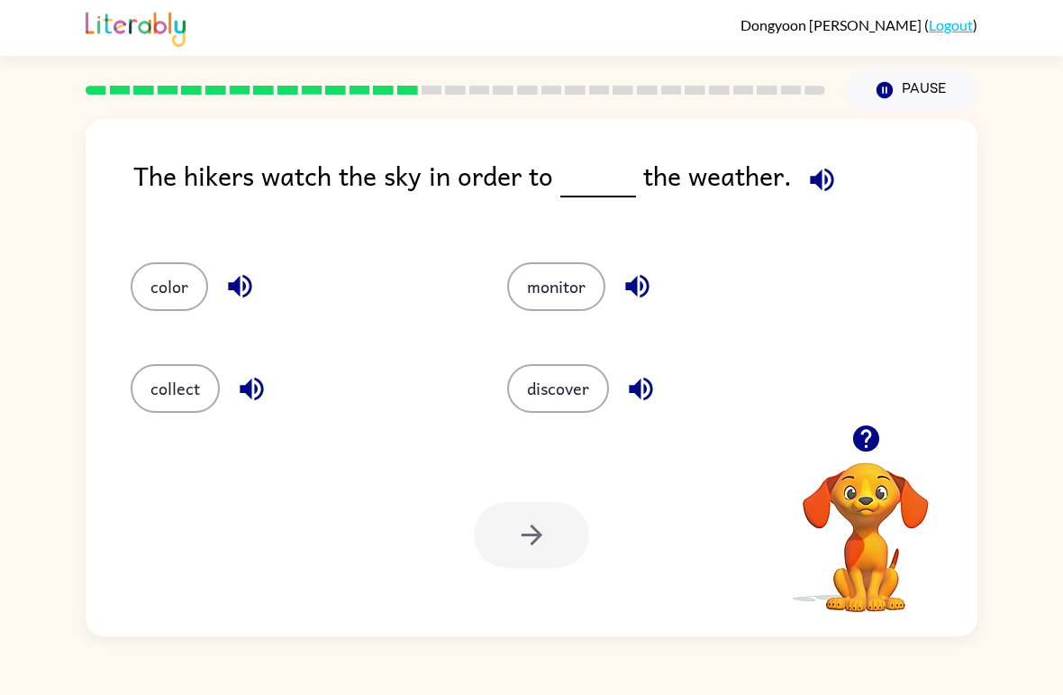
click at [255, 386] on icon "button" at bounding box center [251, 388] width 23 height 23
click at [220, 378] on div "collect" at bounding box center [298, 388] width 335 height 49
click at [189, 367] on button "collect" at bounding box center [175, 388] width 89 height 49
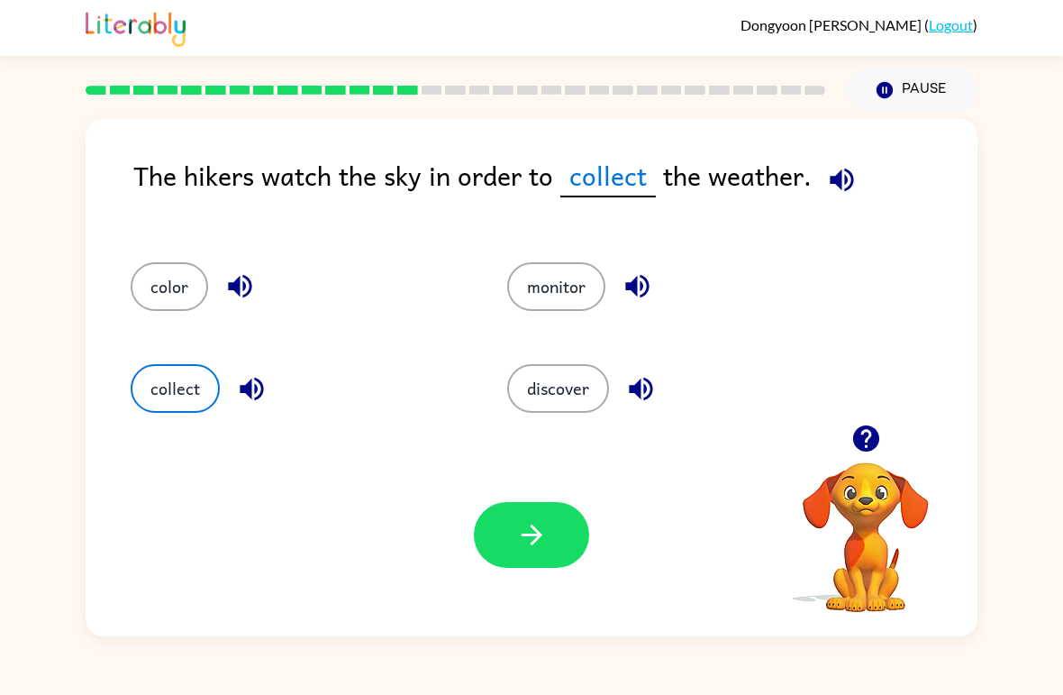
click at [532, 527] on icon "button" at bounding box center [531, 534] width 21 height 21
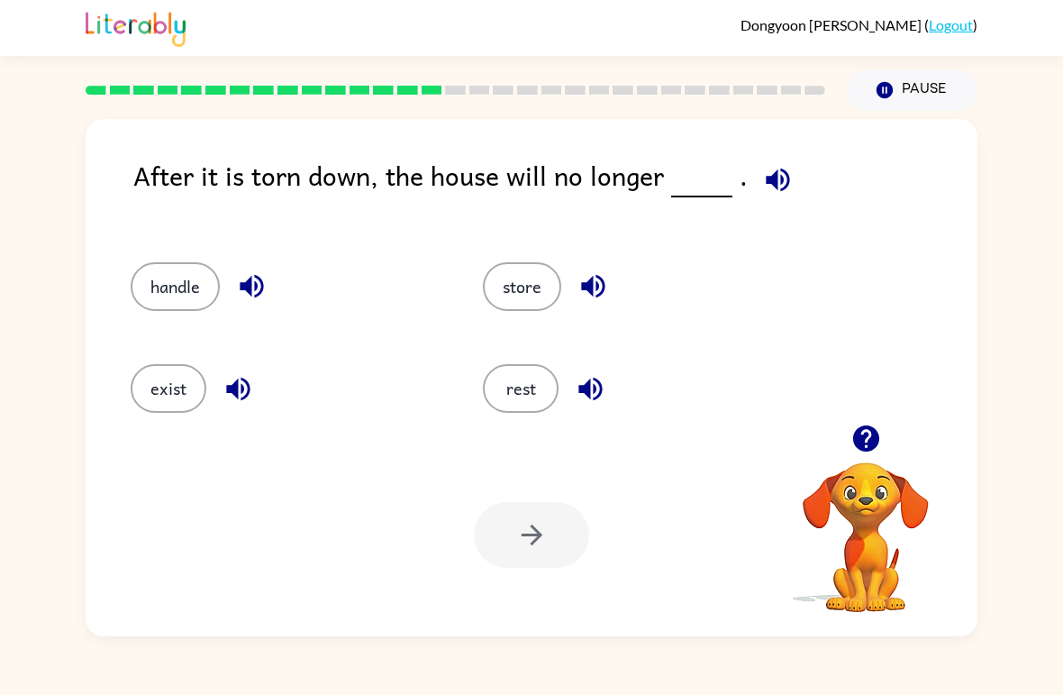
click at [532, 268] on button "store" at bounding box center [522, 286] width 78 height 49
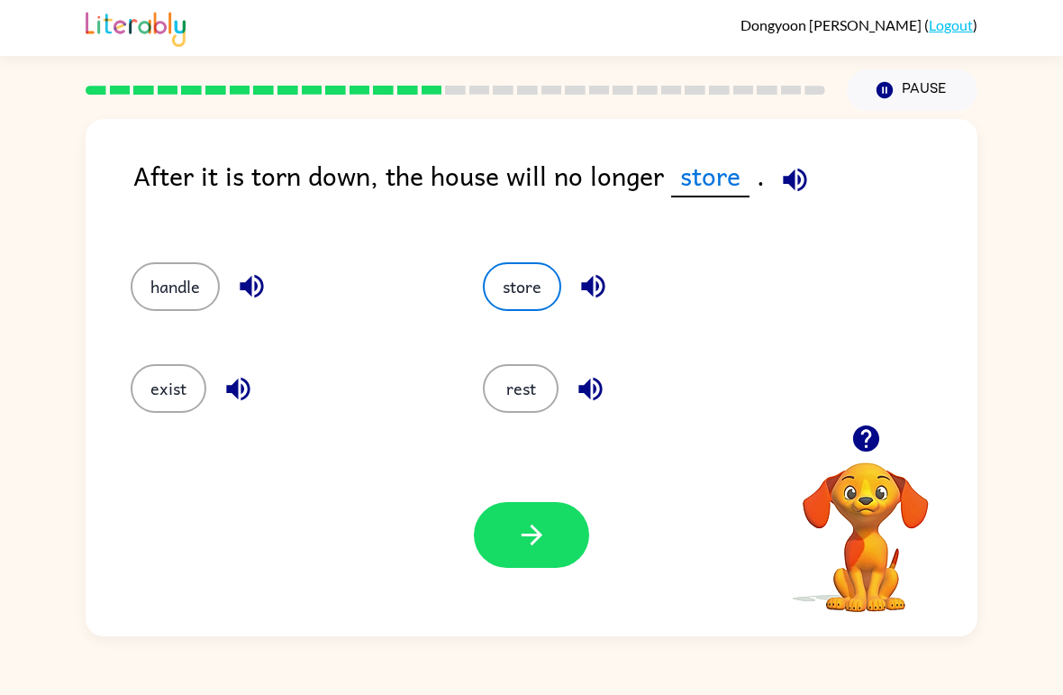
click at [794, 172] on icon "button" at bounding box center [794, 179] width 23 height 23
click at [561, 514] on button "button" at bounding box center [531, 535] width 115 height 66
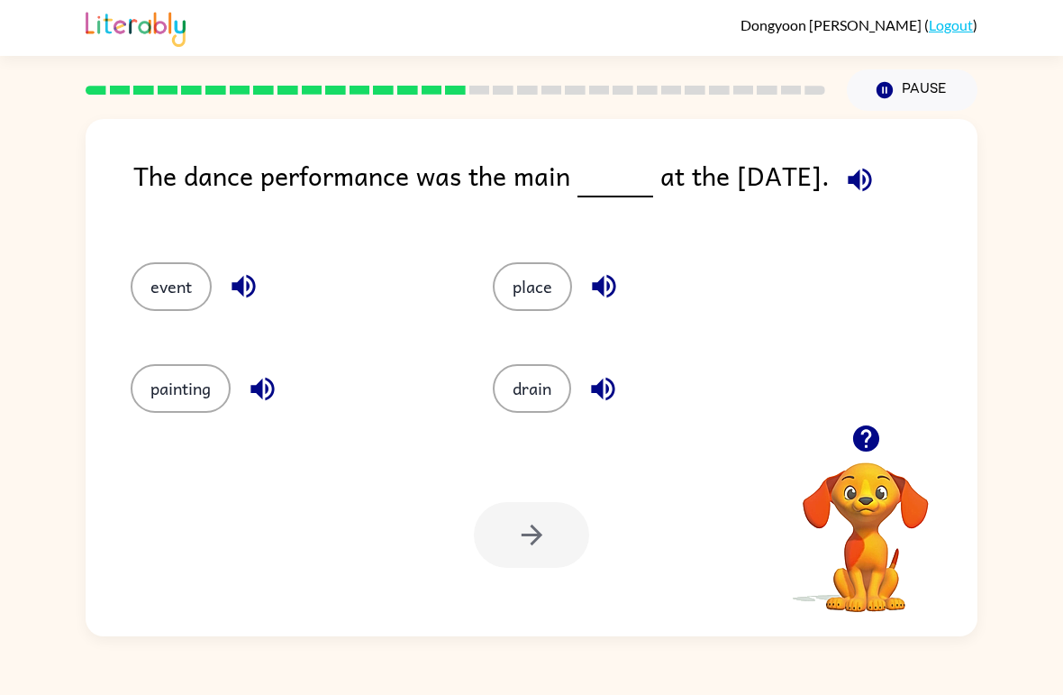
click at [529, 285] on button "place" at bounding box center [532, 286] width 79 height 49
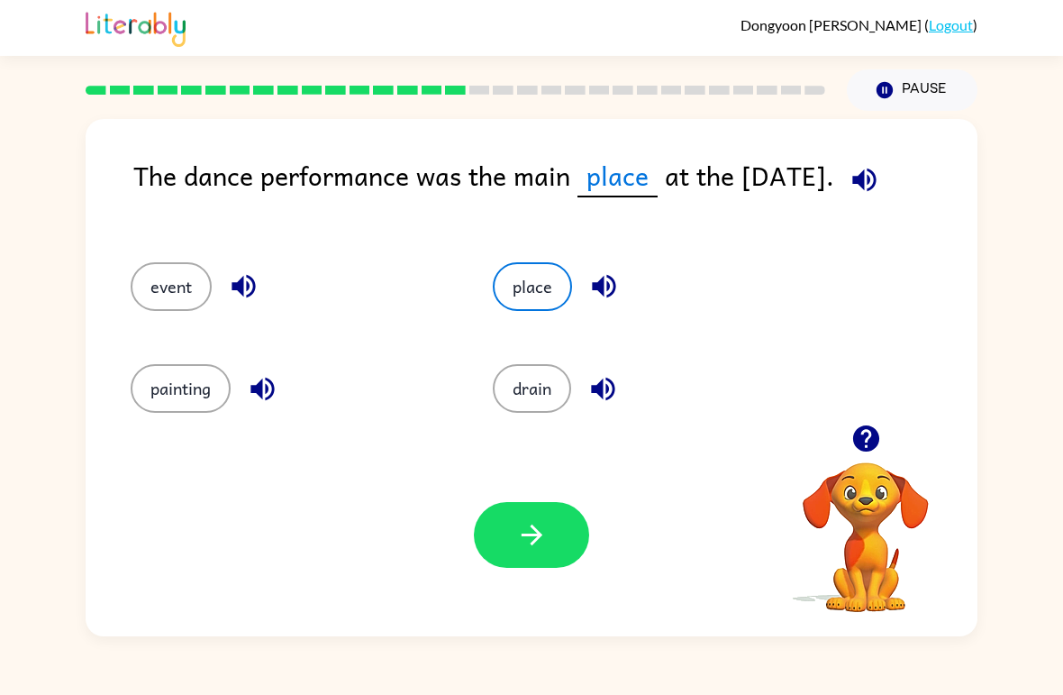
click at [530, 541] on icon "button" at bounding box center [532, 535] width 32 height 32
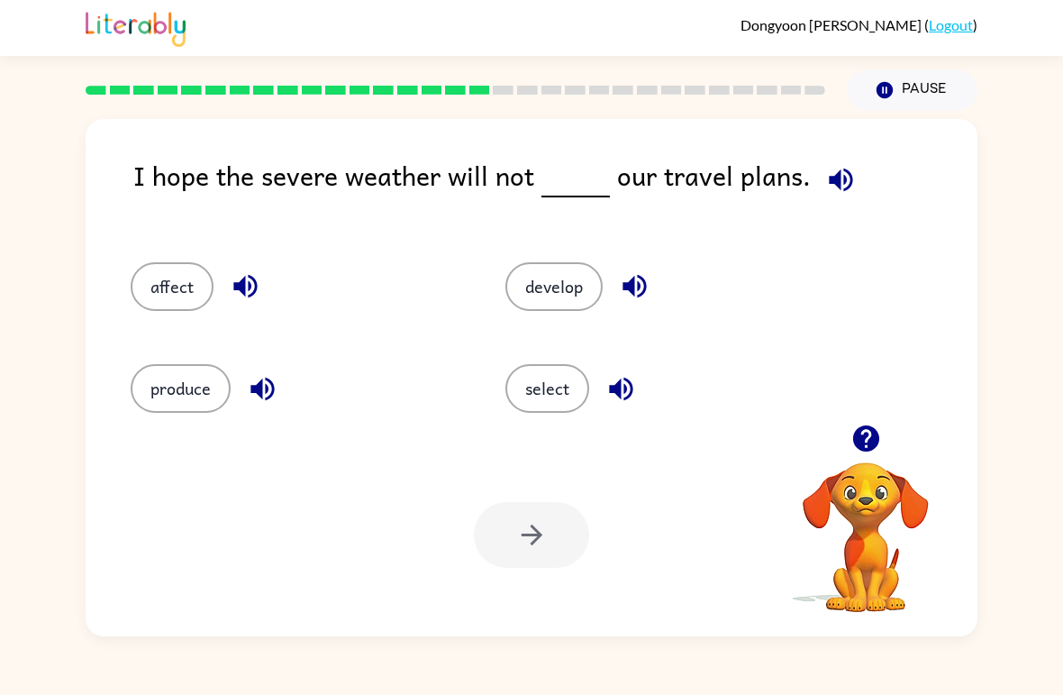
click at [840, 286] on div "develop" at bounding box center [658, 279] width 375 height 102
click at [831, 169] on icon "button" at bounding box center [841, 180] width 32 height 32
click at [576, 301] on button "develop" at bounding box center [553, 286] width 97 height 49
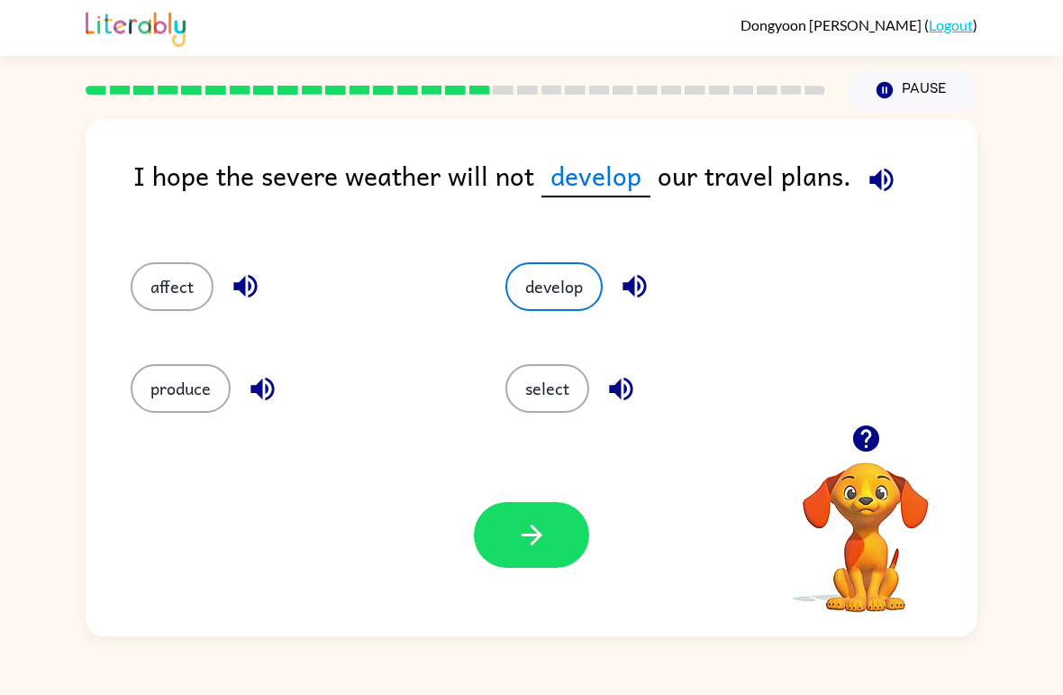
click at [523, 532] on icon "button" at bounding box center [532, 535] width 32 height 32
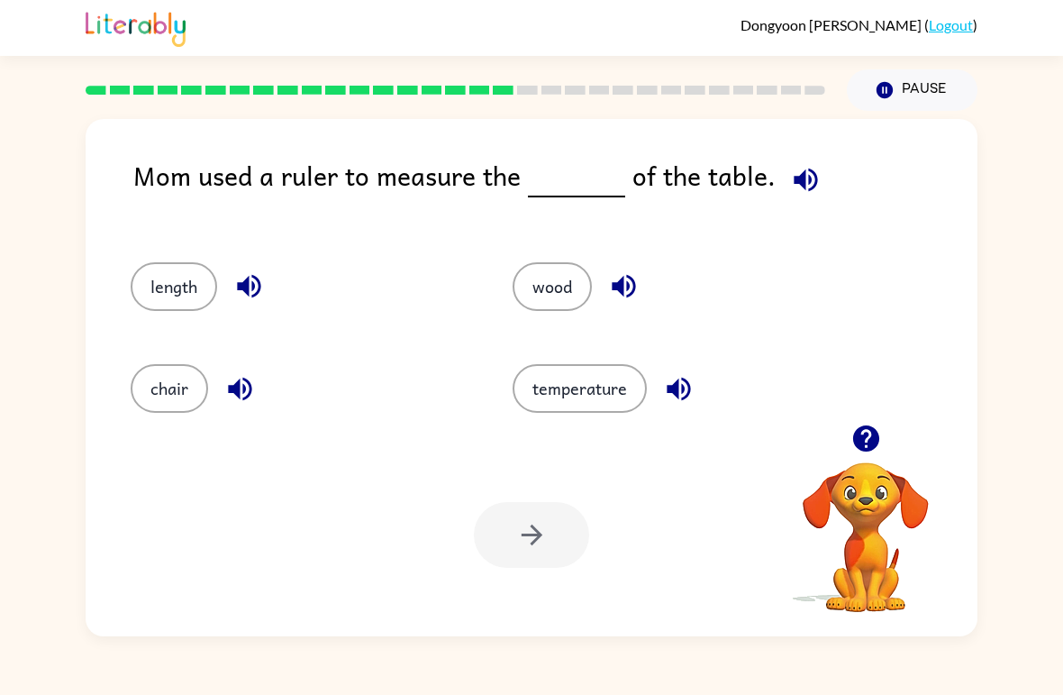
click at [790, 171] on icon "button" at bounding box center [806, 180] width 32 height 32
click at [568, 294] on button "wood" at bounding box center [552, 286] width 79 height 49
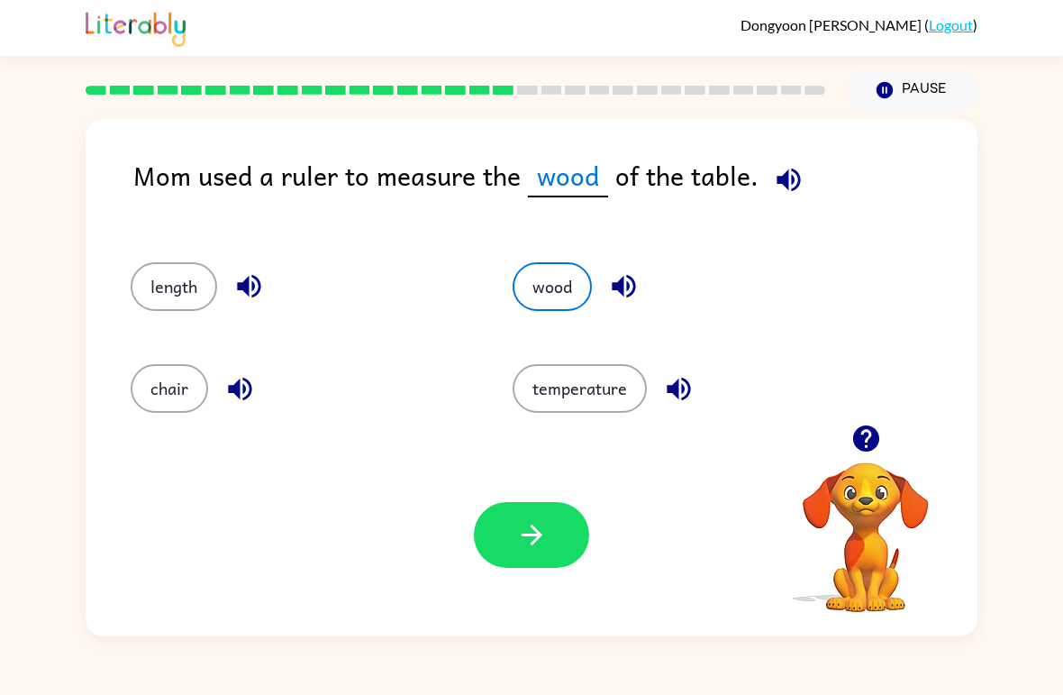
click at [551, 552] on button "button" at bounding box center [531, 535] width 115 height 66
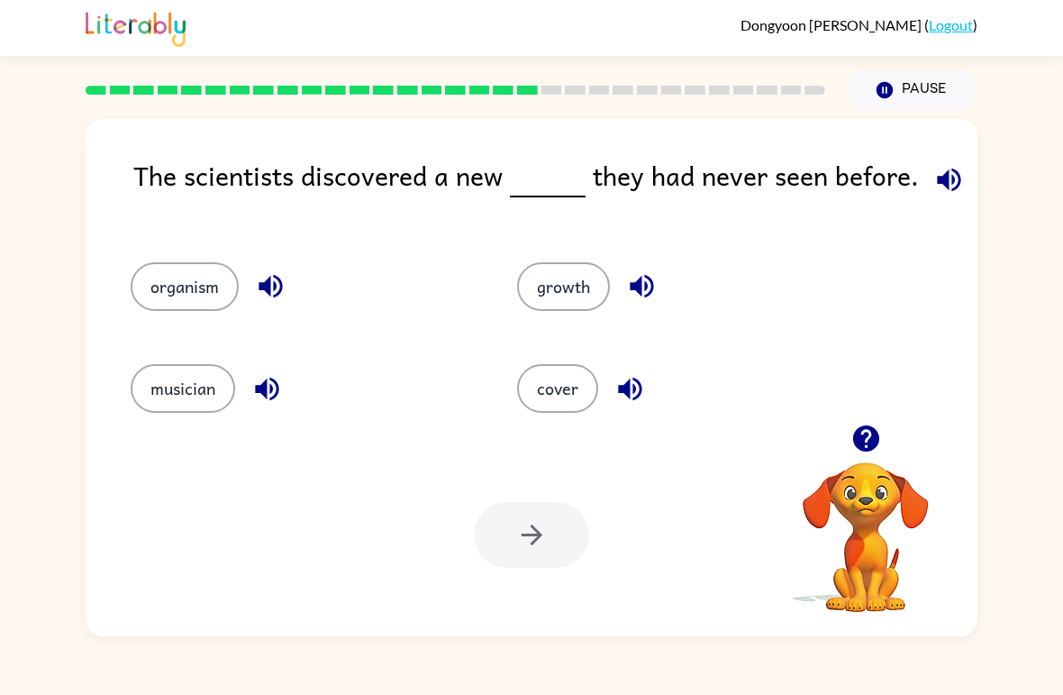
click at [555, 268] on button "growth" at bounding box center [563, 286] width 93 height 49
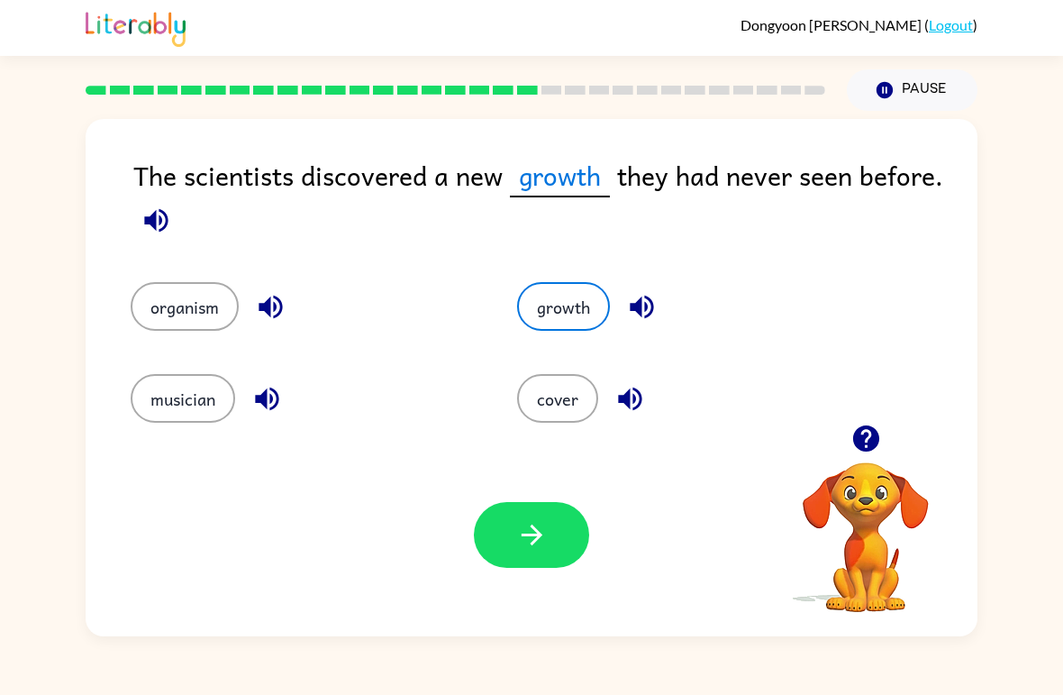
click at [929, 172] on div "The scientists discovered a new growth they had never seen before." at bounding box center [555, 200] width 844 height 91
click at [526, 550] on icon "button" at bounding box center [532, 535] width 32 height 32
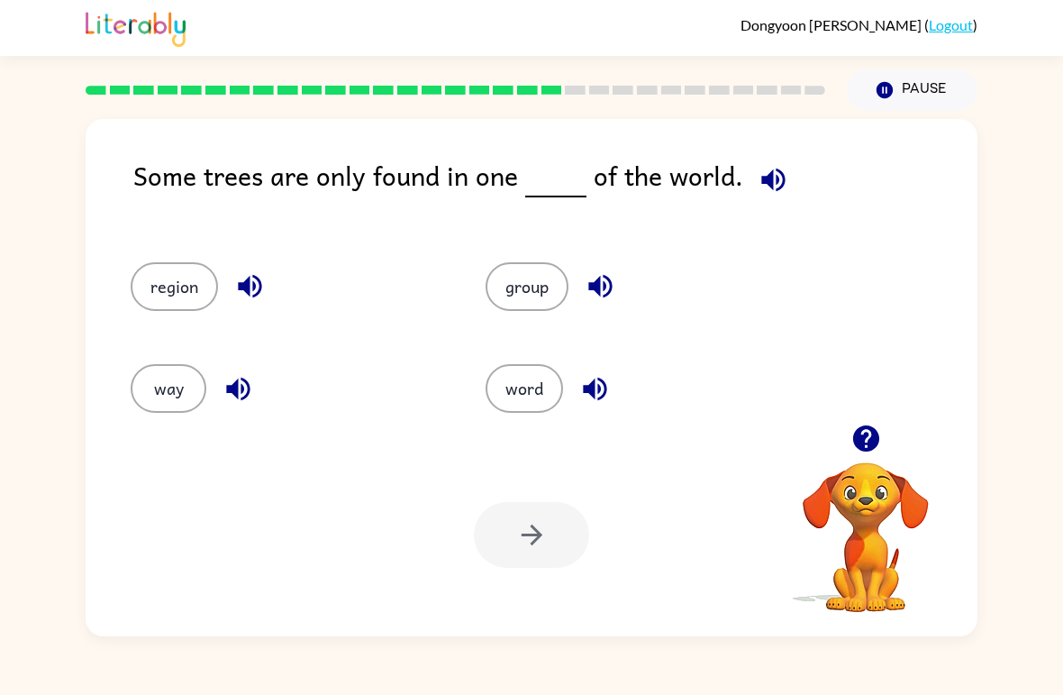
click at [519, 271] on button "group" at bounding box center [527, 286] width 83 height 49
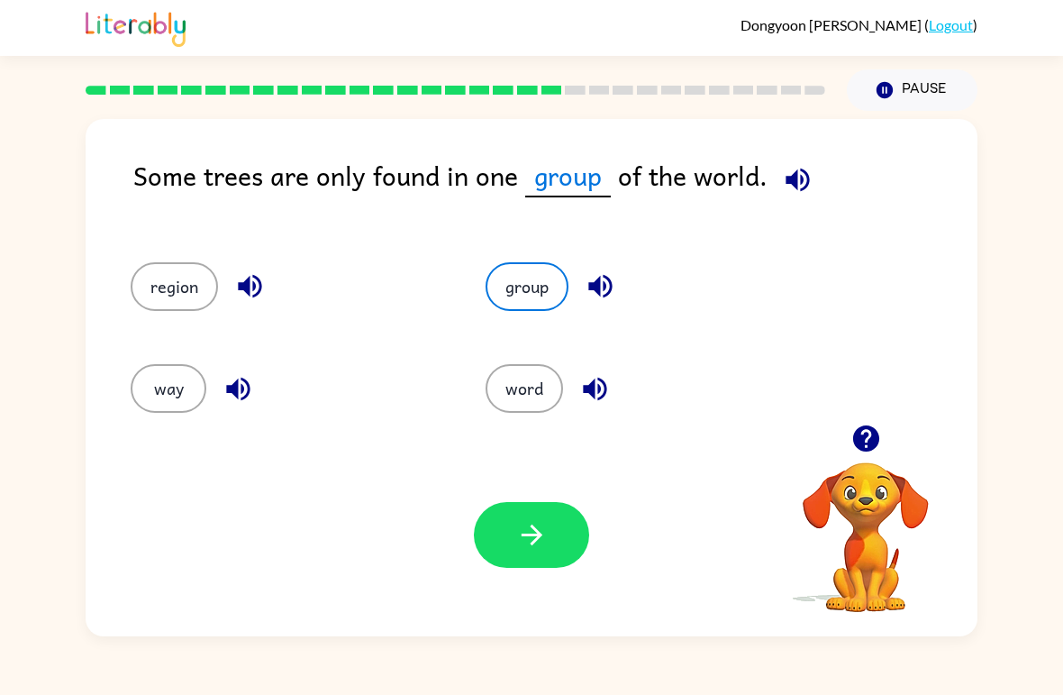
click at [528, 541] on icon "button" at bounding box center [532, 535] width 32 height 32
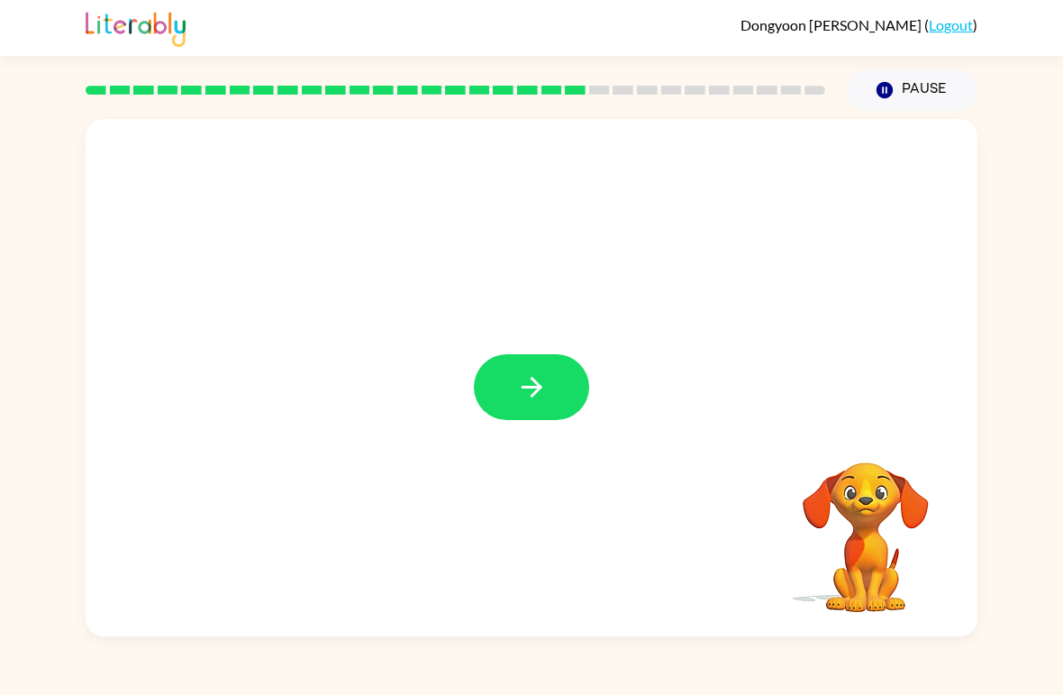
click at [541, 377] on icon "button" at bounding box center [532, 387] width 32 height 32
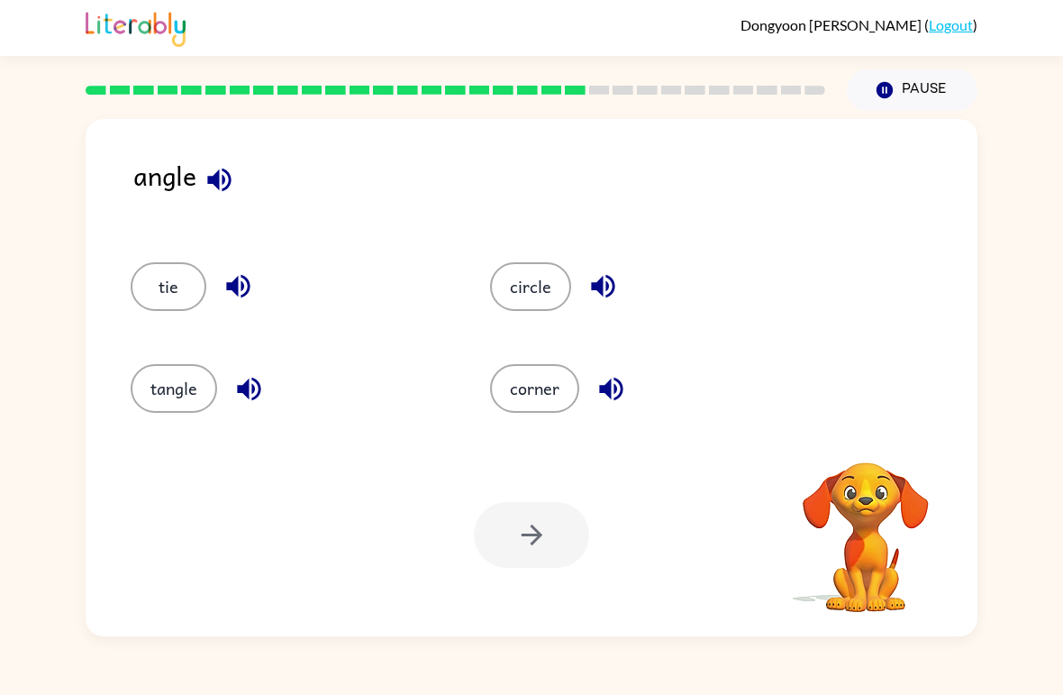
click at [219, 179] on icon "button" at bounding box center [218, 179] width 23 height 23
click at [214, 177] on icon "button" at bounding box center [218, 179] width 23 height 23
click at [243, 276] on icon "button" at bounding box center [239, 286] width 32 height 32
click at [247, 388] on icon "button" at bounding box center [248, 388] width 23 height 23
click at [610, 293] on icon "button" at bounding box center [602, 286] width 23 height 23
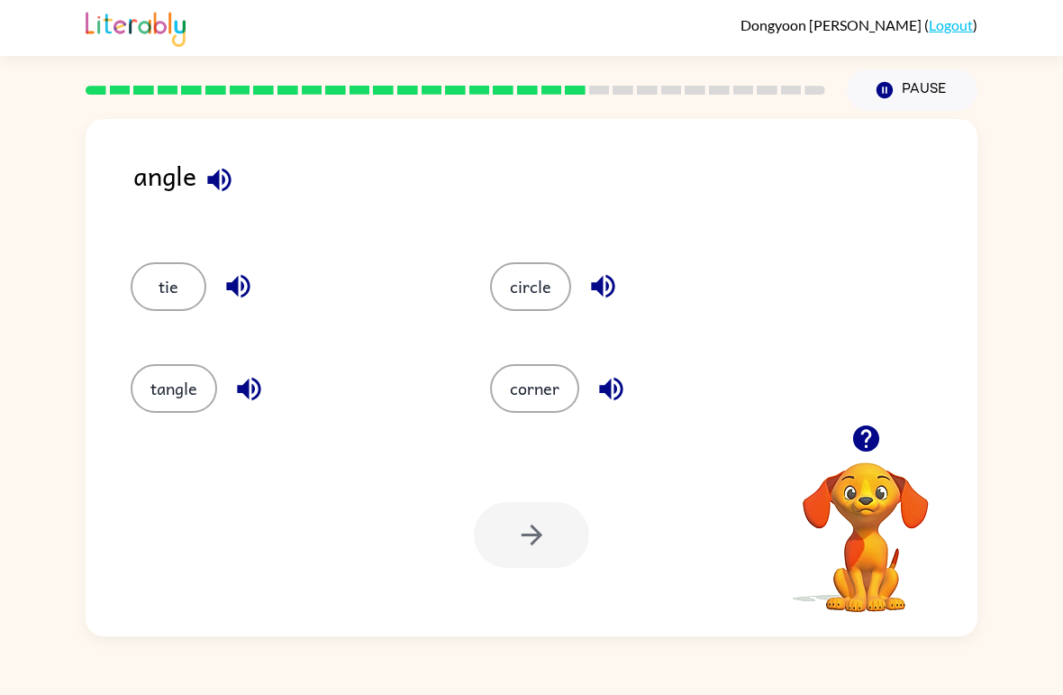
click at [626, 367] on div "corner" at bounding box center [649, 388] width 318 height 49
click at [620, 395] on icon "button" at bounding box center [610, 388] width 23 height 23
click at [556, 385] on button "corner" at bounding box center [534, 388] width 89 height 49
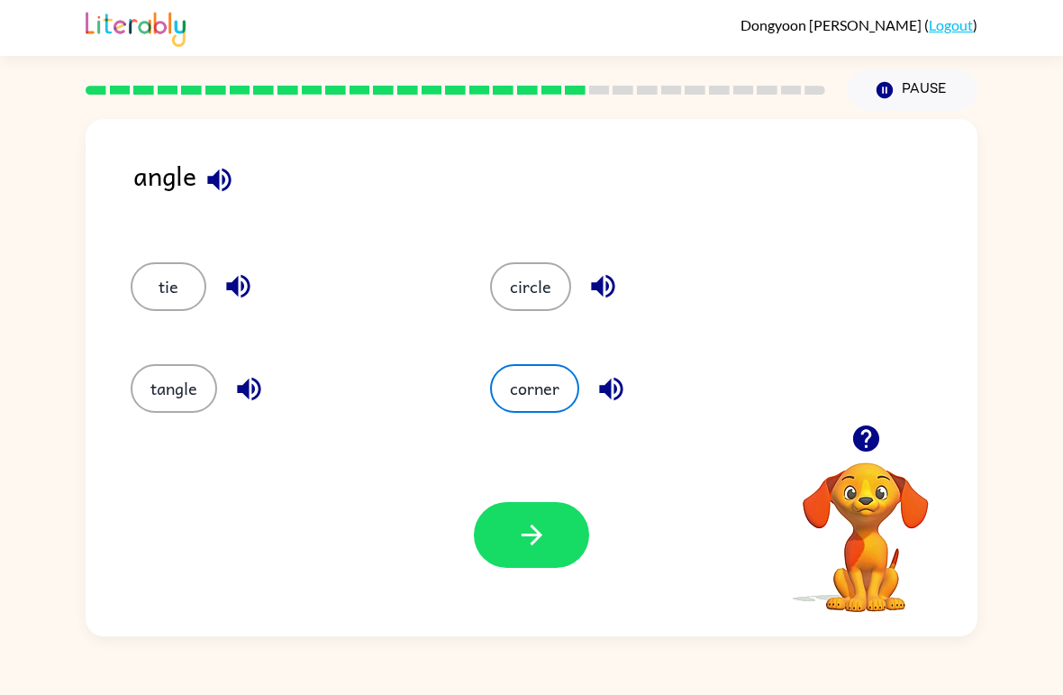
click at [537, 553] on button "button" at bounding box center [531, 535] width 115 height 66
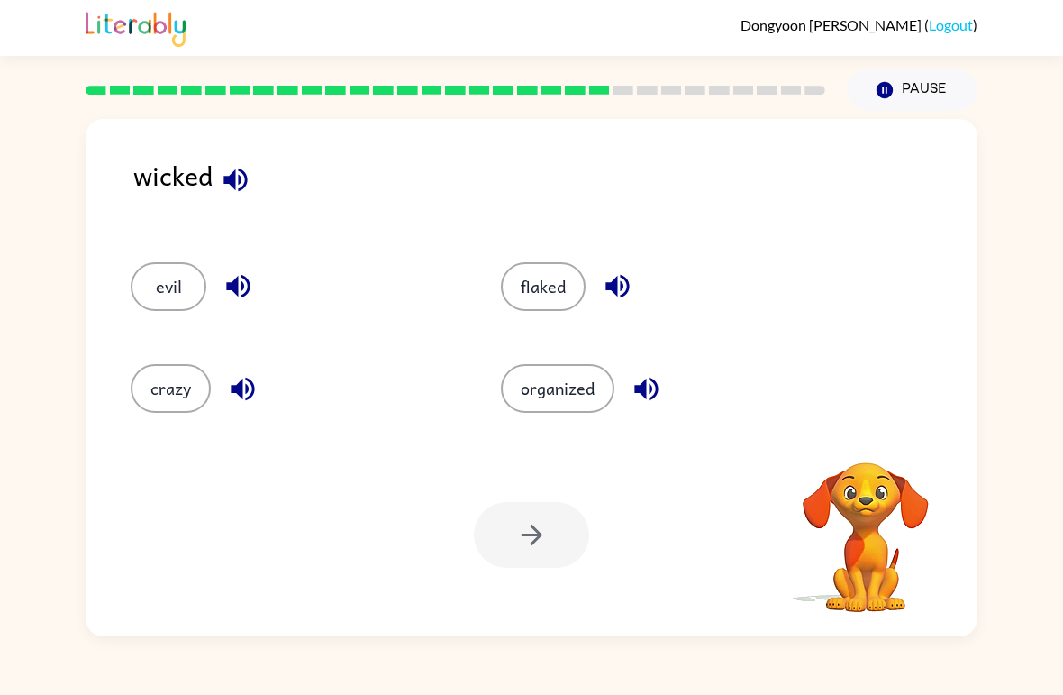
click at [238, 186] on icon "button" at bounding box center [236, 180] width 32 height 32
click at [249, 291] on icon "button" at bounding box center [237, 286] width 23 height 23
click at [241, 384] on icon "button" at bounding box center [242, 388] width 23 height 23
click at [632, 289] on icon "button" at bounding box center [618, 286] width 32 height 32
click at [650, 383] on icon "button" at bounding box center [647, 389] width 32 height 32
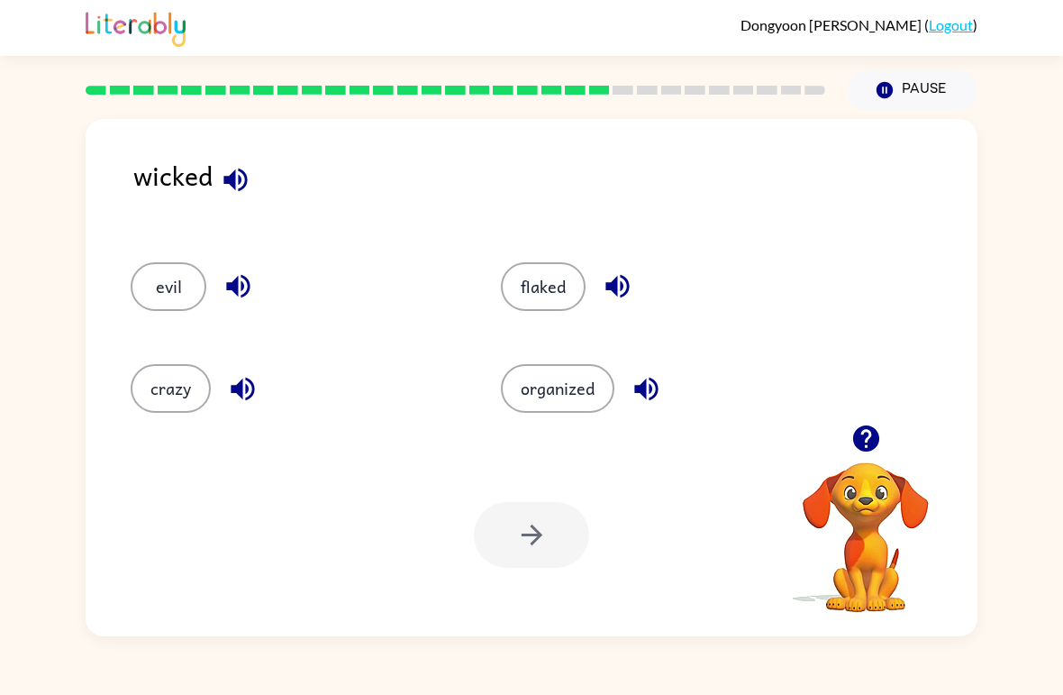
click at [181, 372] on button "crazy" at bounding box center [171, 388] width 80 height 49
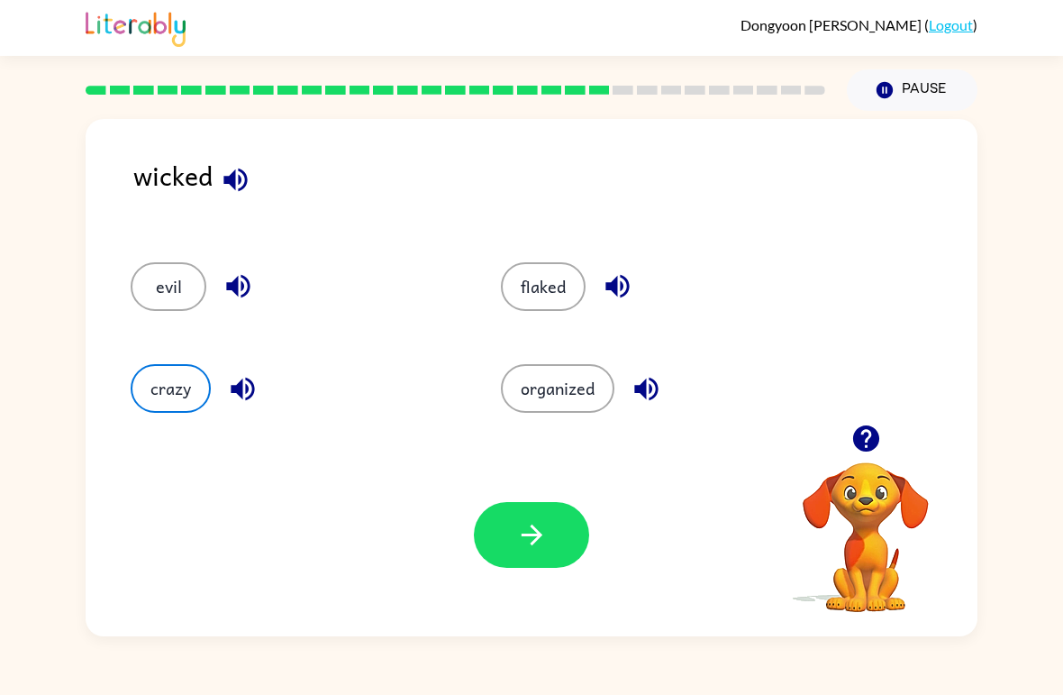
click at [542, 513] on button "button" at bounding box center [531, 535] width 115 height 66
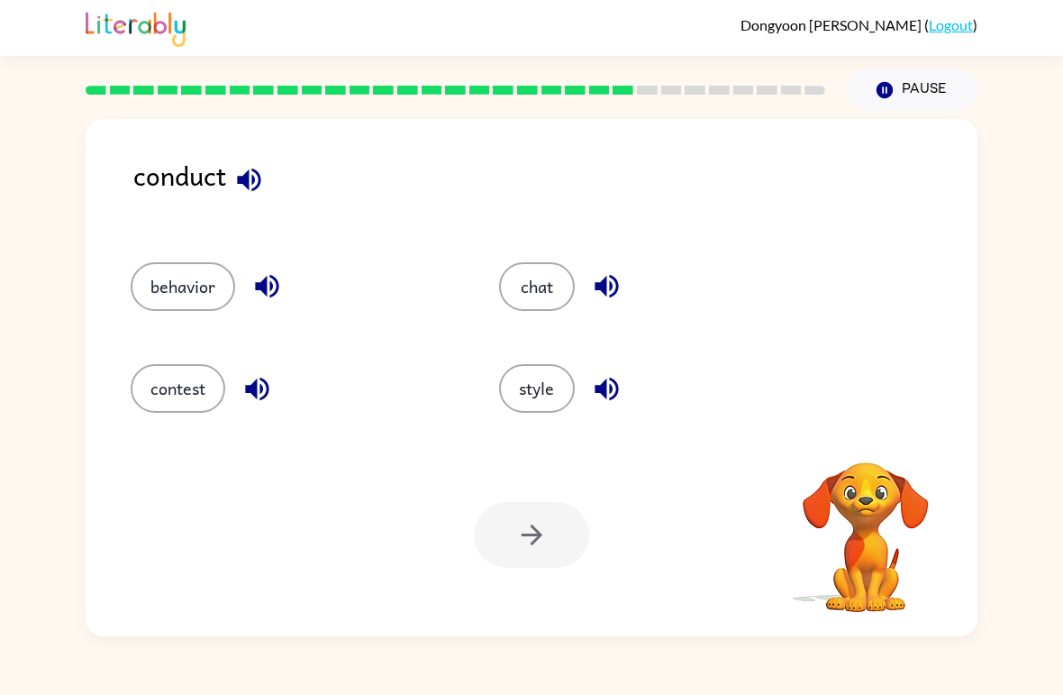
click at [257, 193] on icon "button" at bounding box center [249, 180] width 32 height 32
click at [271, 289] on icon "button" at bounding box center [266, 286] width 23 height 23
click at [263, 383] on icon "button" at bounding box center [257, 389] width 32 height 32
click at [614, 273] on icon "button" at bounding box center [607, 286] width 32 height 32
click at [611, 382] on icon "button" at bounding box center [607, 389] width 32 height 32
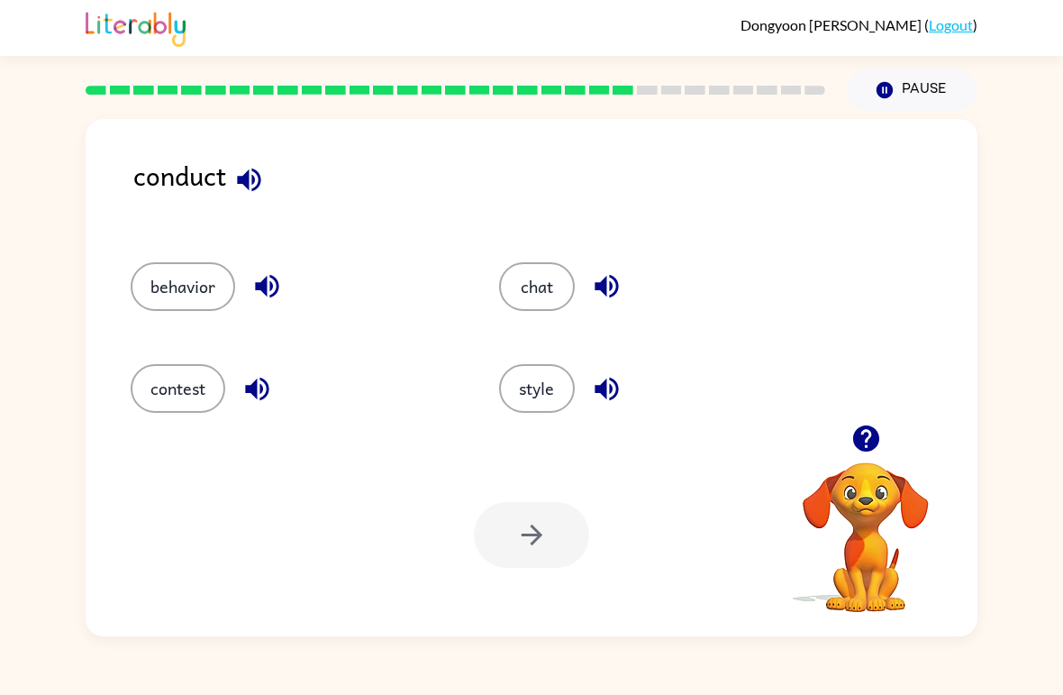
click at [545, 377] on button "style" at bounding box center [537, 388] width 76 height 49
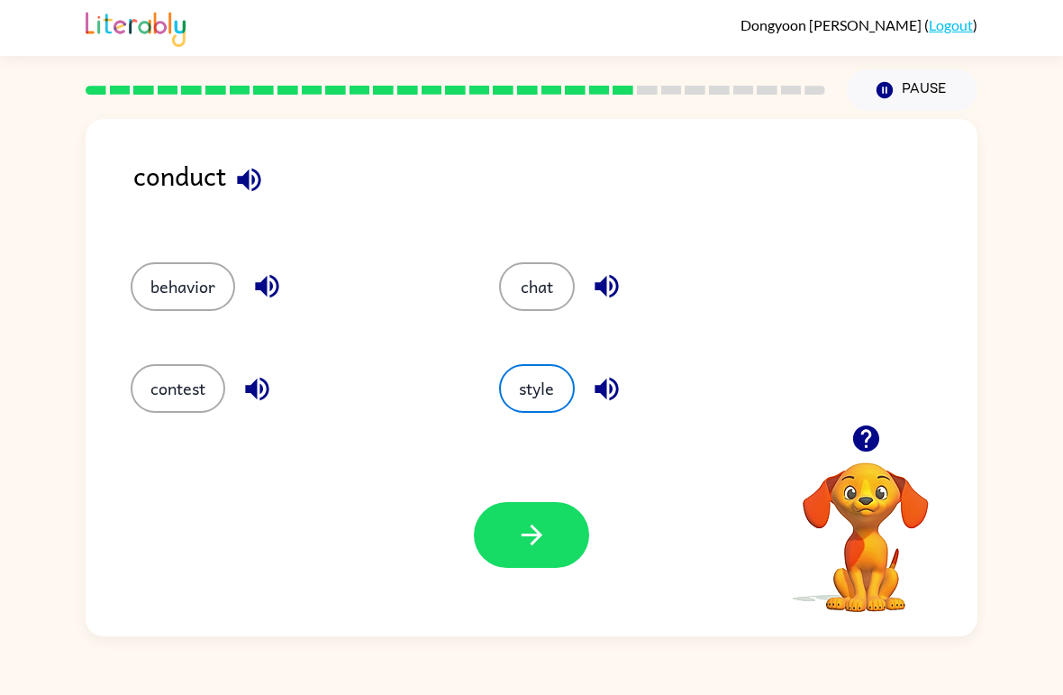
click at [536, 545] on icon "button" at bounding box center [532, 535] width 32 height 32
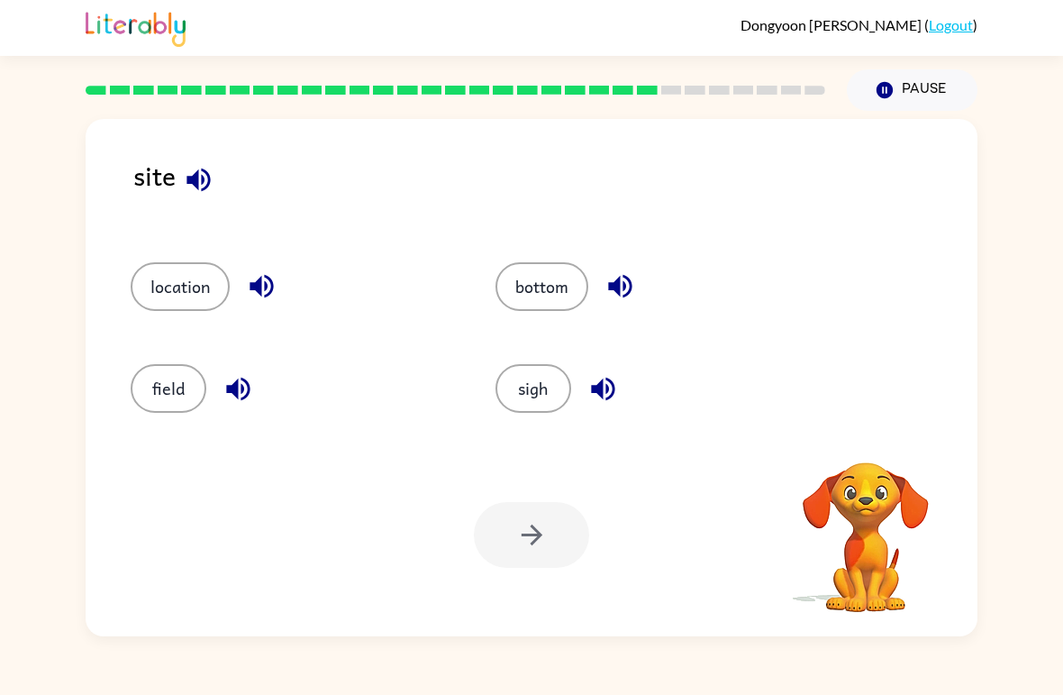
click at [194, 159] on button "button" at bounding box center [199, 180] width 46 height 46
click at [202, 177] on icon "button" at bounding box center [197, 179] width 23 height 23
click at [284, 282] on button "button" at bounding box center [262, 286] width 46 height 46
click at [239, 387] on icon "button" at bounding box center [239, 389] width 32 height 32
click at [630, 259] on div "bottom" at bounding box center [643, 279] width 365 height 102
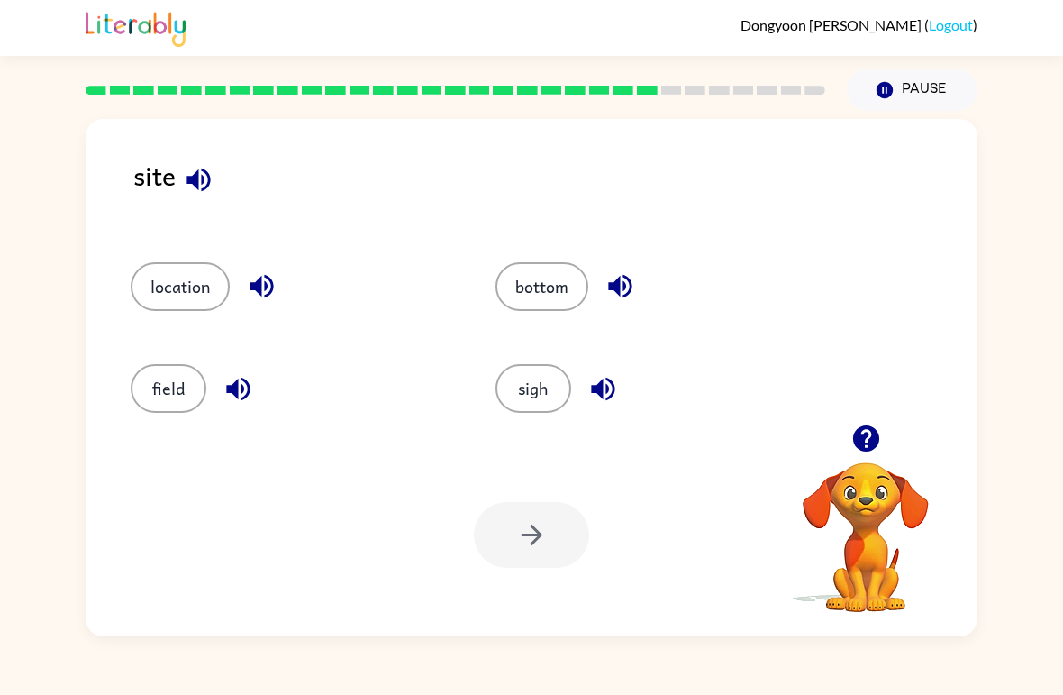
click at [632, 292] on icon "button" at bounding box center [620, 286] width 32 height 32
click at [625, 387] on button "button" at bounding box center [603, 389] width 46 height 46
click at [555, 376] on button "sigh" at bounding box center [533, 388] width 76 height 49
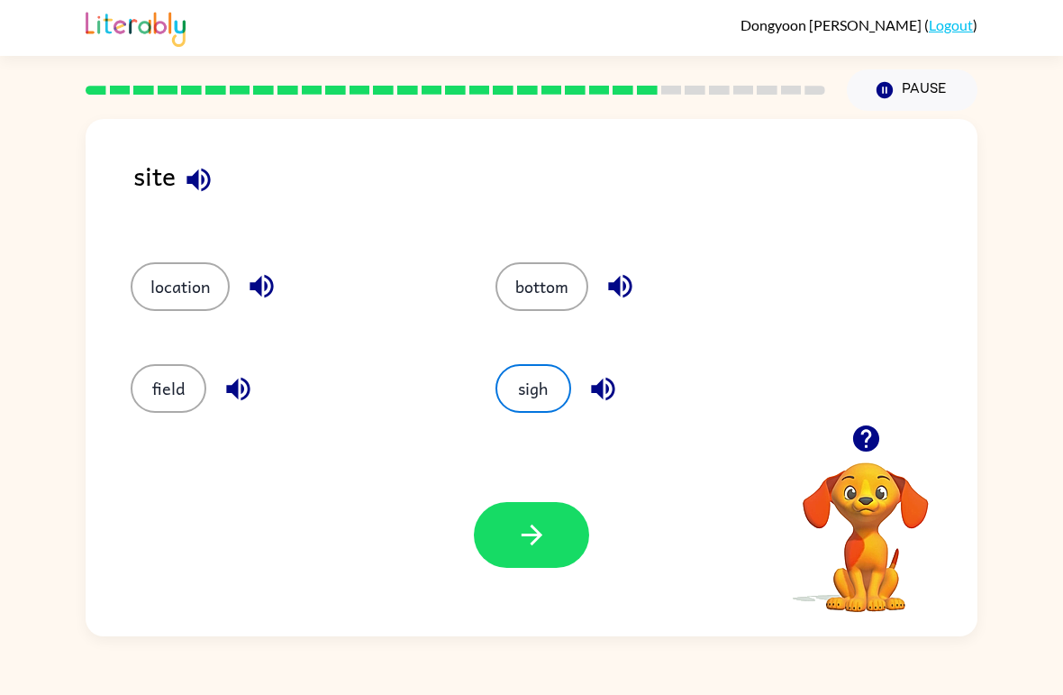
click at [554, 521] on button "button" at bounding box center [531, 535] width 115 height 66
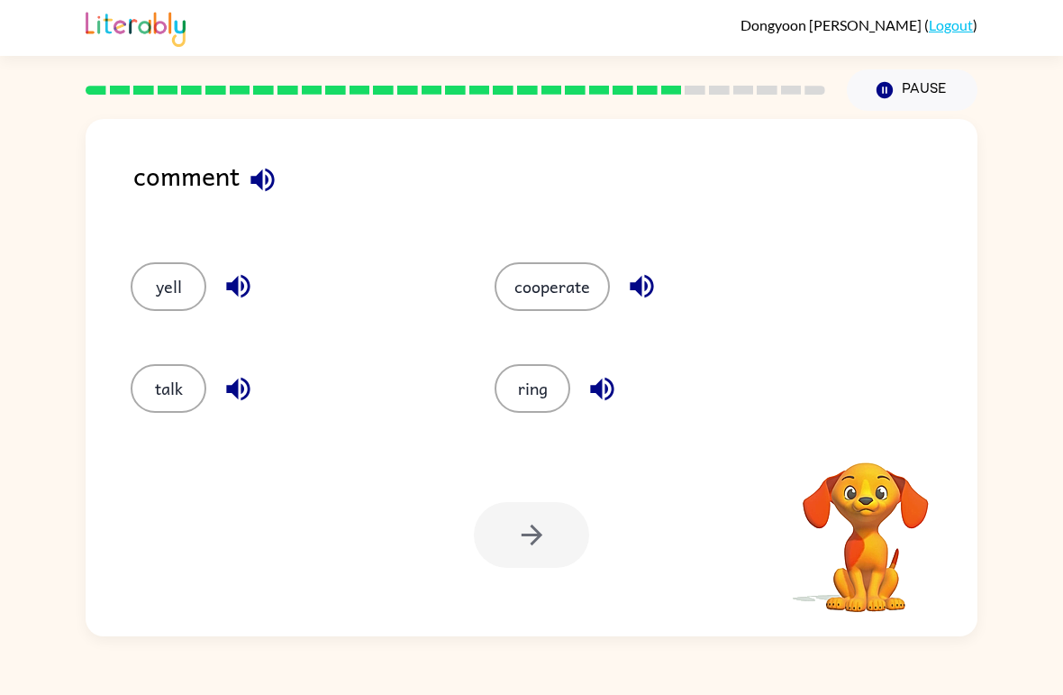
click at [278, 173] on icon "button" at bounding box center [263, 180] width 32 height 32
click at [244, 283] on icon "button" at bounding box center [239, 286] width 32 height 32
click at [242, 386] on icon "button" at bounding box center [237, 388] width 23 height 23
click at [659, 277] on button "button" at bounding box center [642, 286] width 46 height 46
click at [610, 389] on icon "button" at bounding box center [602, 389] width 32 height 32
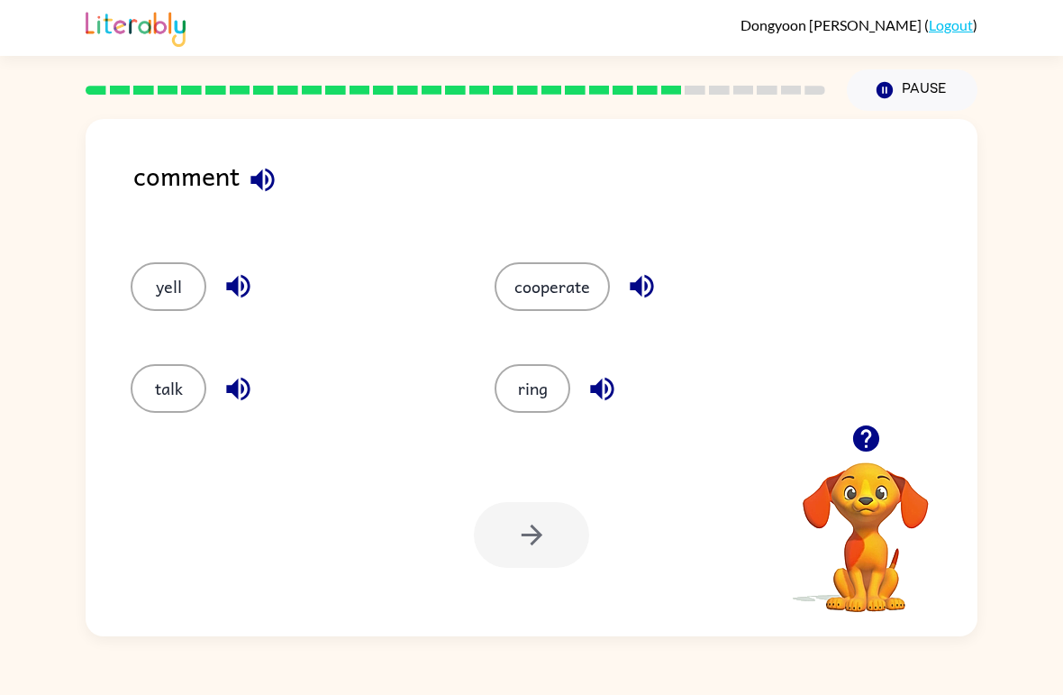
click at [526, 402] on button "ring" at bounding box center [533, 388] width 76 height 49
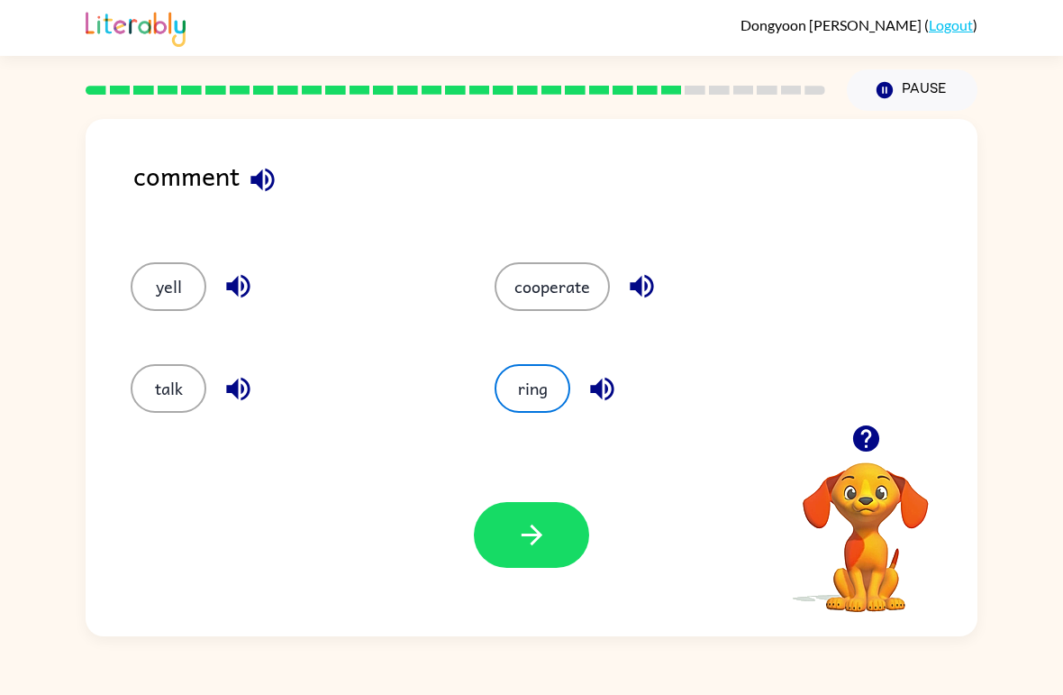
click at [526, 555] on button "button" at bounding box center [531, 535] width 115 height 66
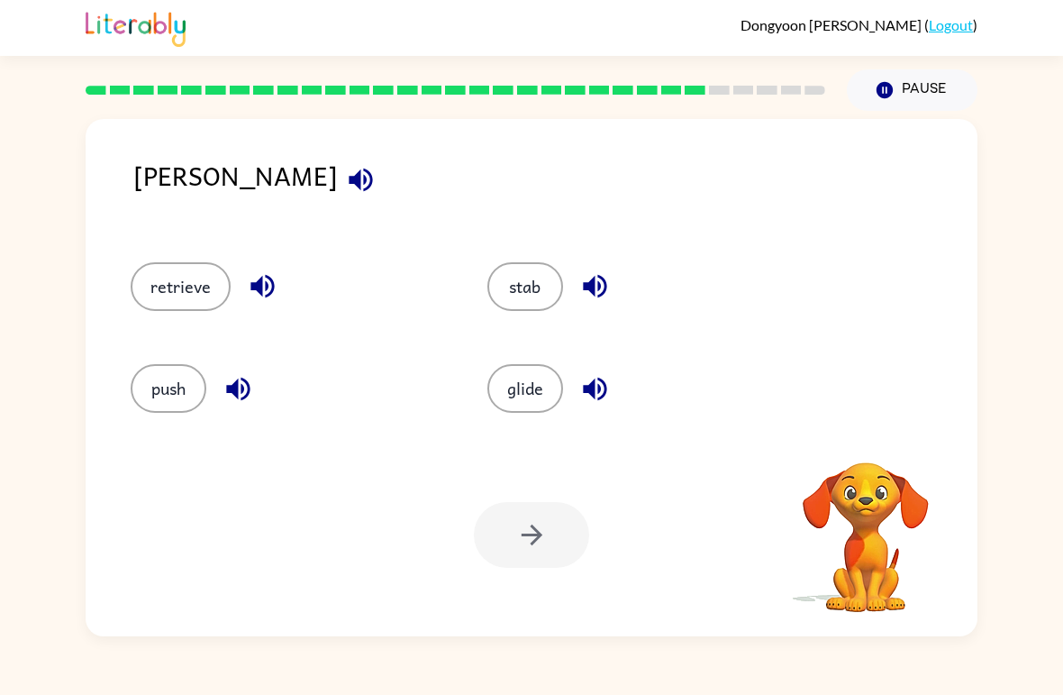
click at [345, 182] on icon "button" at bounding box center [361, 180] width 32 height 32
click at [349, 183] on icon "button" at bounding box center [360, 179] width 23 height 23
click at [168, 277] on button "retrieve" at bounding box center [181, 286] width 100 height 49
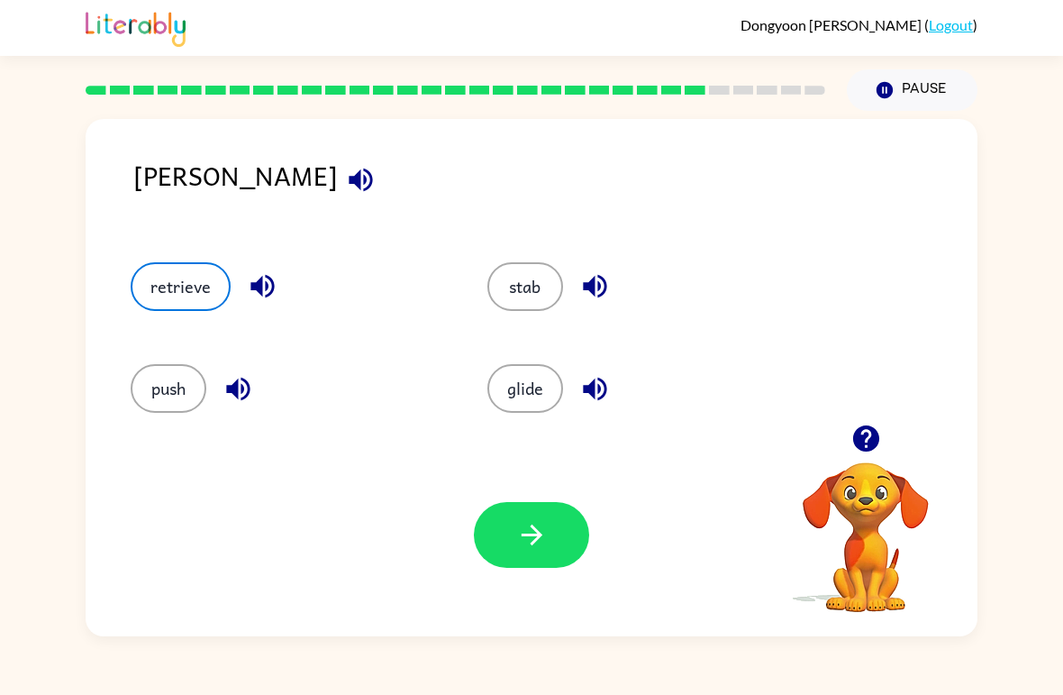
click at [545, 516] on button "button" at bounding box center [531, 535] width 115 height 66
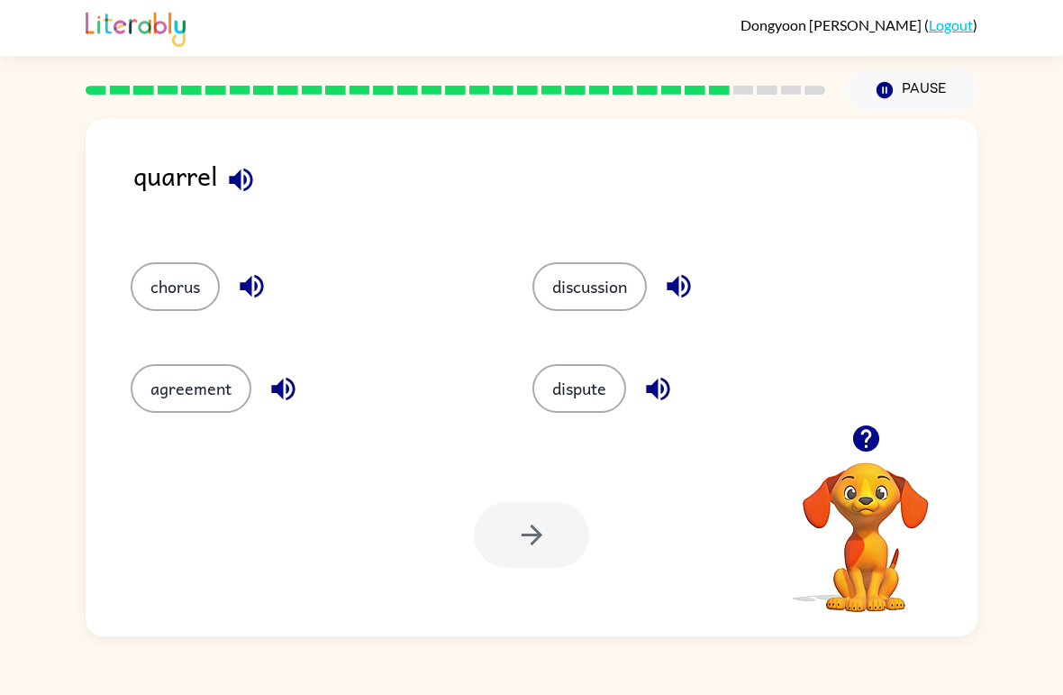
click at [263, 184] on button "button" at bounding box center [241, 180] width 46 height 46
click at [255, 289] on icon "button" at bounding box center [252, 286] width 32 height 32
click at [315, 388] on div "agreement" at bounding box center [311, 388] width 360 height 49
click at [304, 372] on div "agreement" at bounding box center [311, 388] width 360 height 49
click at [298, 378] on icon "button" at bounding box center [284, 389] width 32 height 32
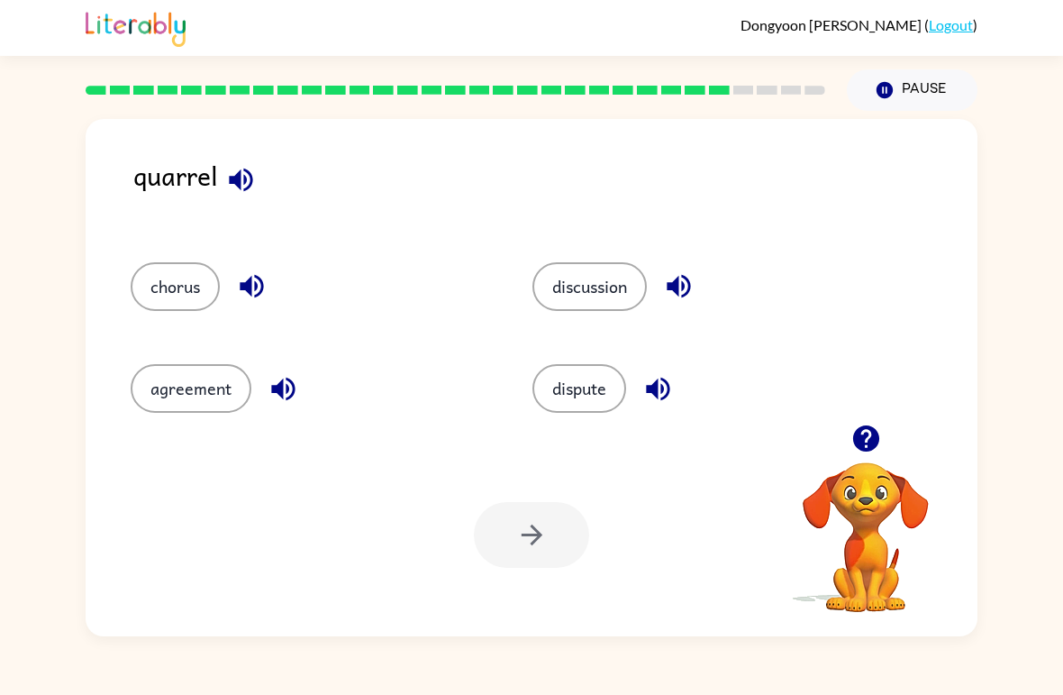
click at [696, 267] on div "discussion" at bounding box center [712, 286] width 360 height 49
click at [689, 285] on icon "button" at bounding box center [679, 286] width 32 height 32
click at [677, 370] on div "dispute" at bounding box center [712, 388] width 360 height 49
click at [670, 381] on icon "button" at bounding box center [658, 389] width 32 height 32
click at [611, 286] on button "discussion" at bounding box center [589, 286] width 114 height 49
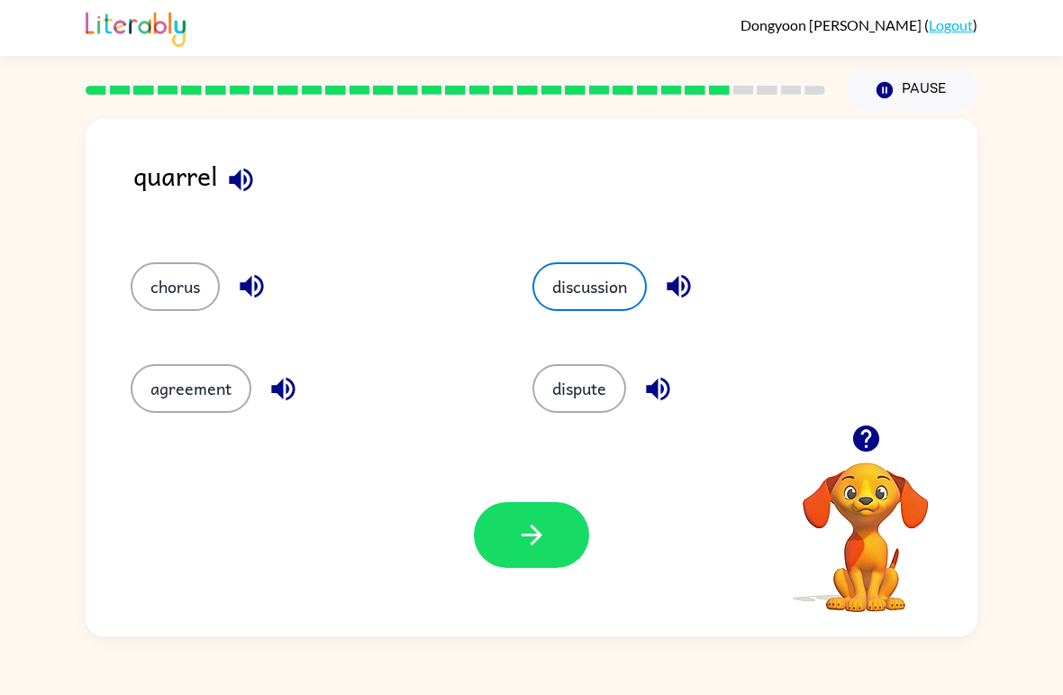
click at [523, 534] on icon "button" at bounding box center [532, 535] width 32 height 32
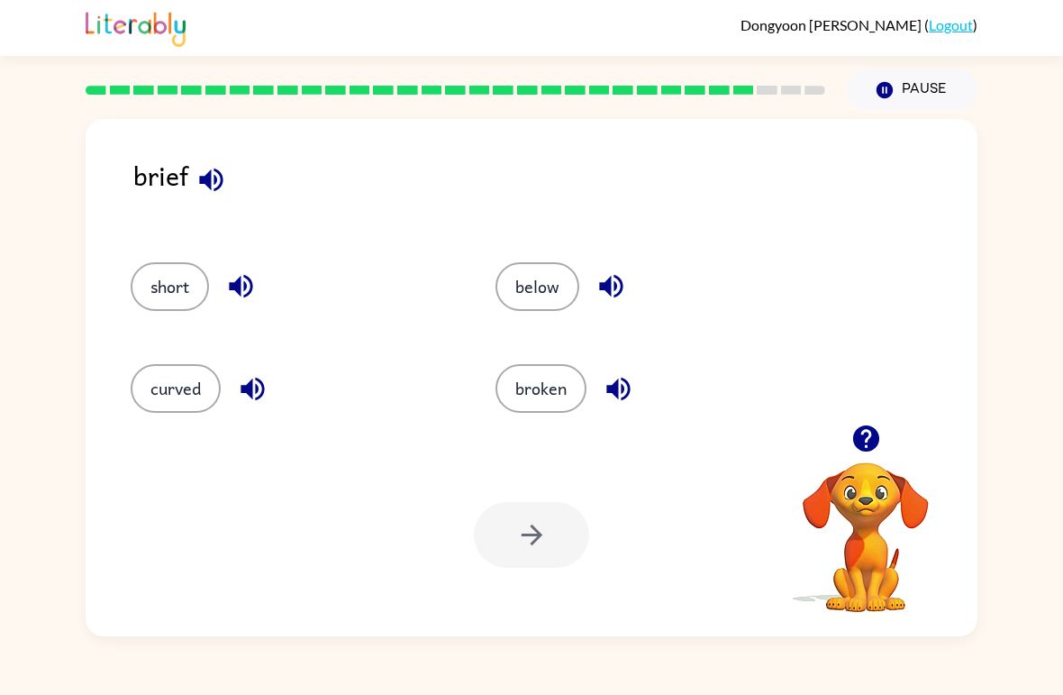
click at [205, 198] on button "button" at bounding box center [211, 180] width 46 height 46
click at [236, 292] on icon "button" at bounding box center [240, 286] width 23 height 23
click at [252, 384] on icon "button" at bounding box center [252, 388] width 23 height 23
click at [176, 278] on button "short" at bounding box center [170, 286] width 78 height 49
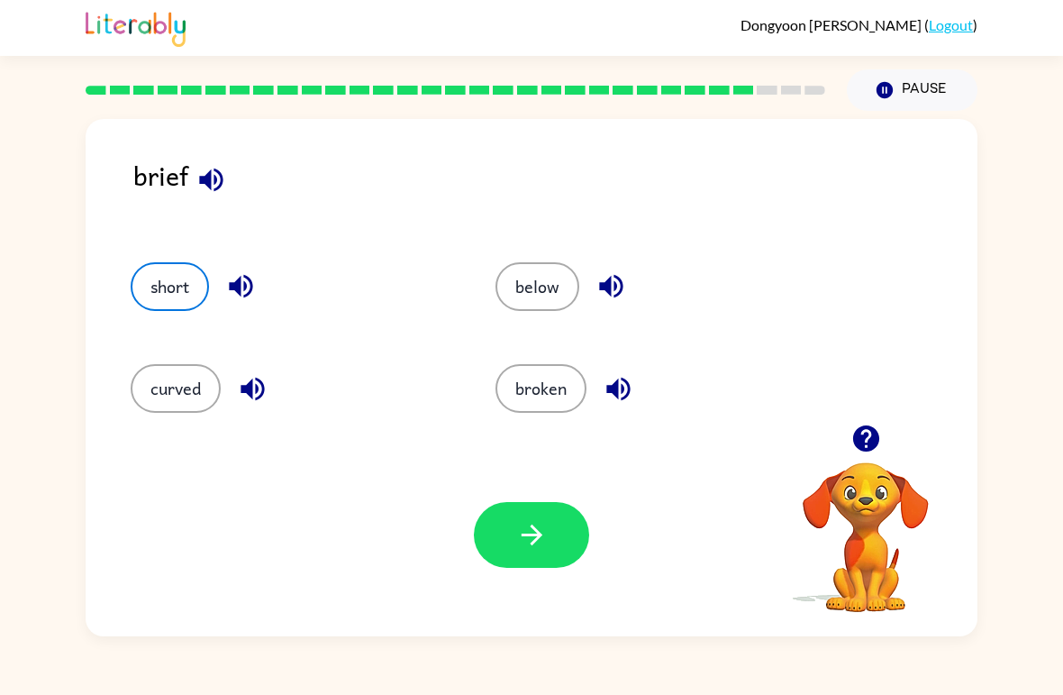
click at [515, 477] on div "Your browser must support playing .mp4 files to use Literably. Please try using…" at bounding box center [532, 534] width 892 height 203
click at [547, 520] on icon "button" at bounding box center [532, 535] width 32 height 32
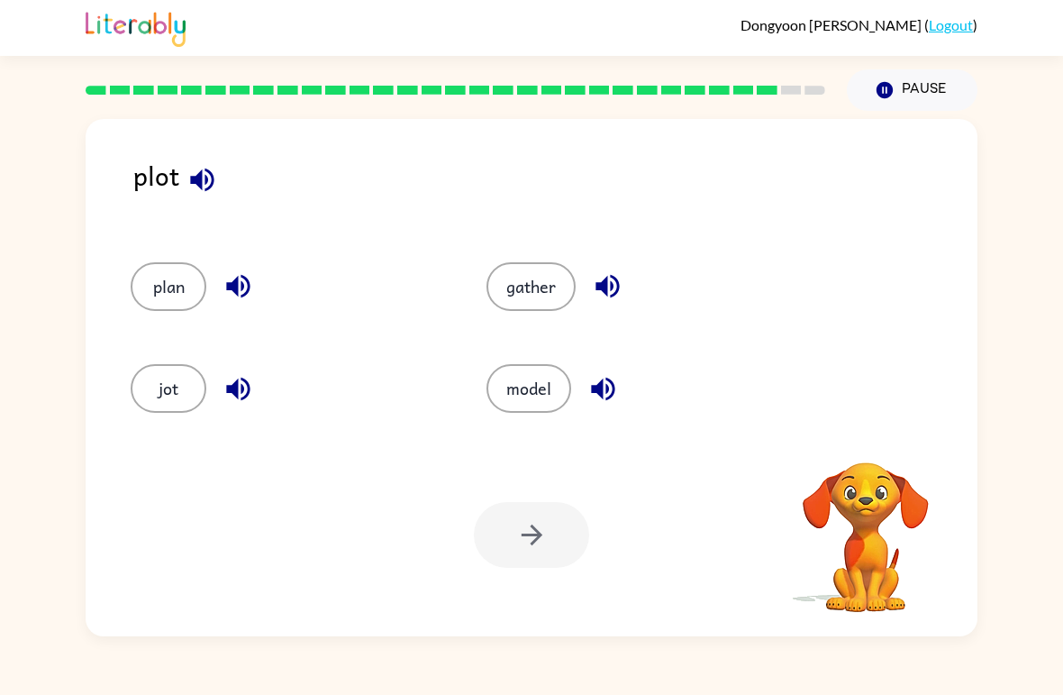
click at [218, 189] on button "button" at bounding box center [202, 180] width 46 height 46
click at [214, 189] on icon "button" at bounding box center [202, 180] width 32 height 32
click at [244, 285] on icon "button" at bounding box center [239, 286] width 32 height 32
click at [233, 394] on icon "button" at bounding box center [237, 388] width 23 height 23
click at [601, 274] on icon "button" at bounding box center [608, 286] width 32 height 32
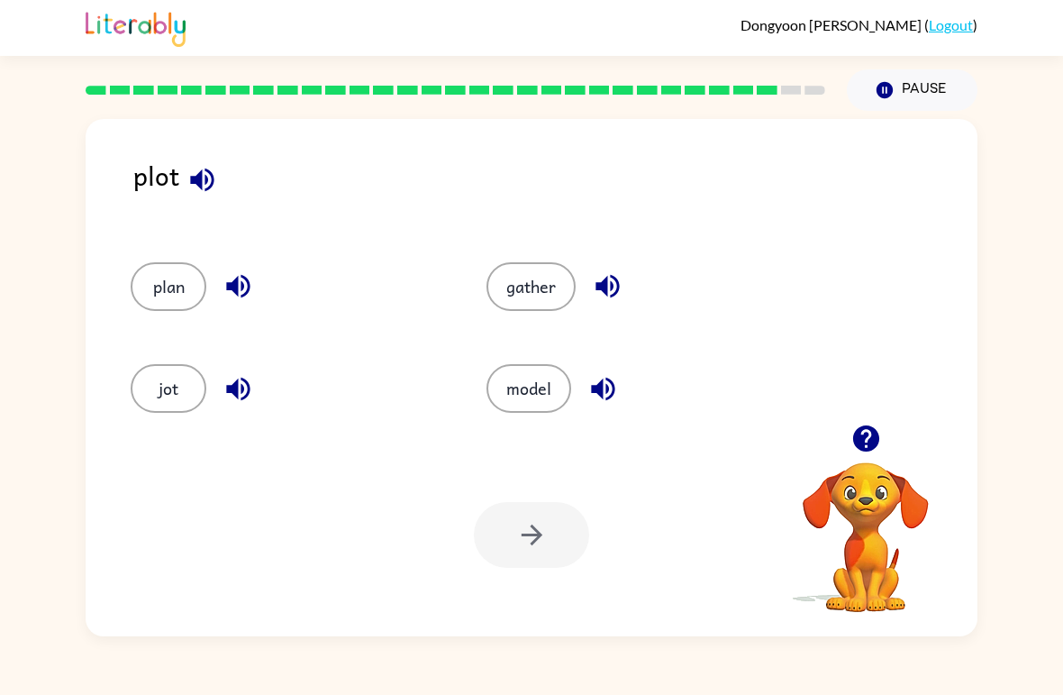
click at [630, 366] on div "model" at bounding box center [643, 388] width 314 height 49
click at [595, 376] on icon "button" at bounding box center [603, 389] width 32 height 32
click at [520, 394] on button "model" at bounding box center [528, 388] width 85 height 49
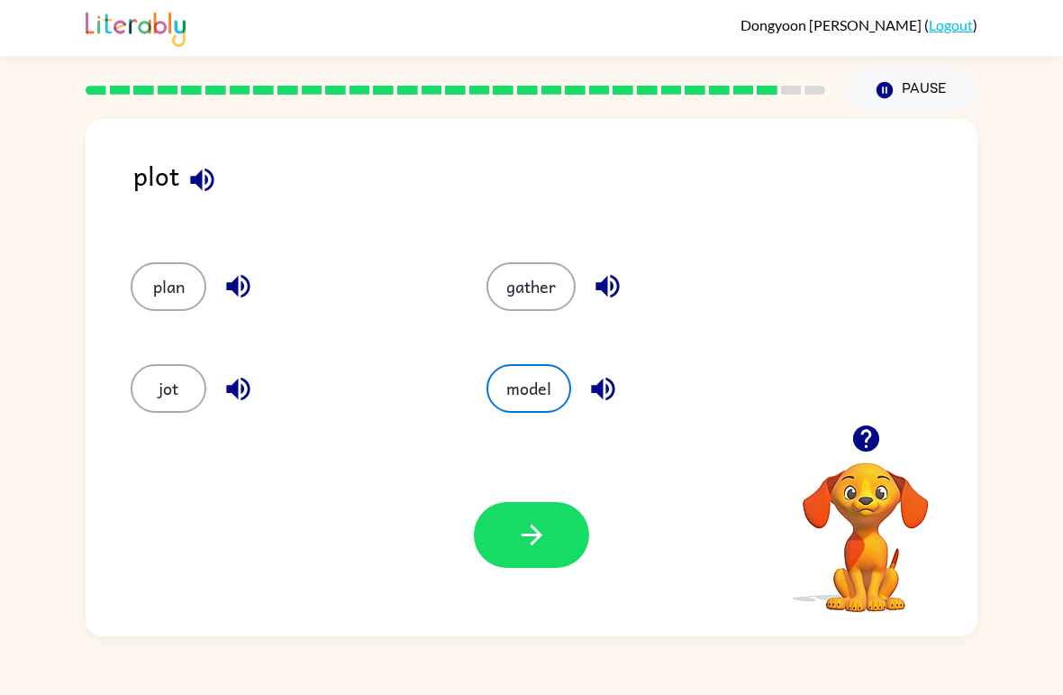
click at [533, 532] on icon "button" at bounding box center [532, 535] width 32 height 32
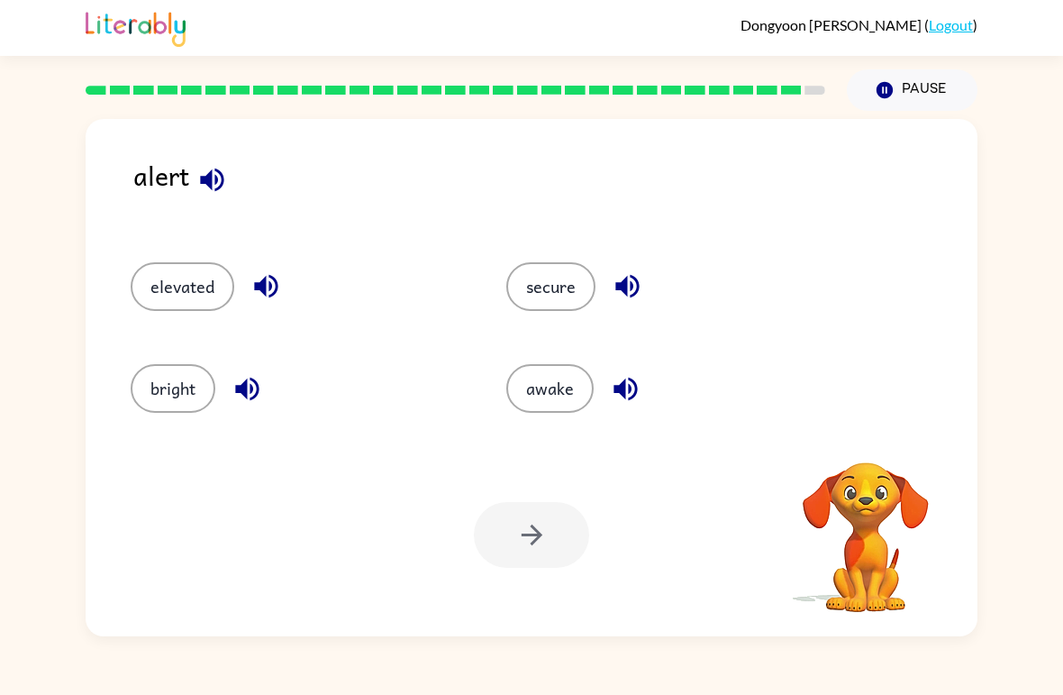
click at [219, 170] on icon "button" at bounding box center [212, 180] width 32 height 32
click at [222, 191] on icon "button" at bounding box center [212, 180] width 32 height 32
click at [283, 271] on button "button" at bounding box center [266, 286] width 46 height 46
click at [250, 359] on div "bright" at bounding box center [284, 381] width 376 height 102
click at [234, 374] on icon "button" at bounding box center [248, 389] width 32 height 32
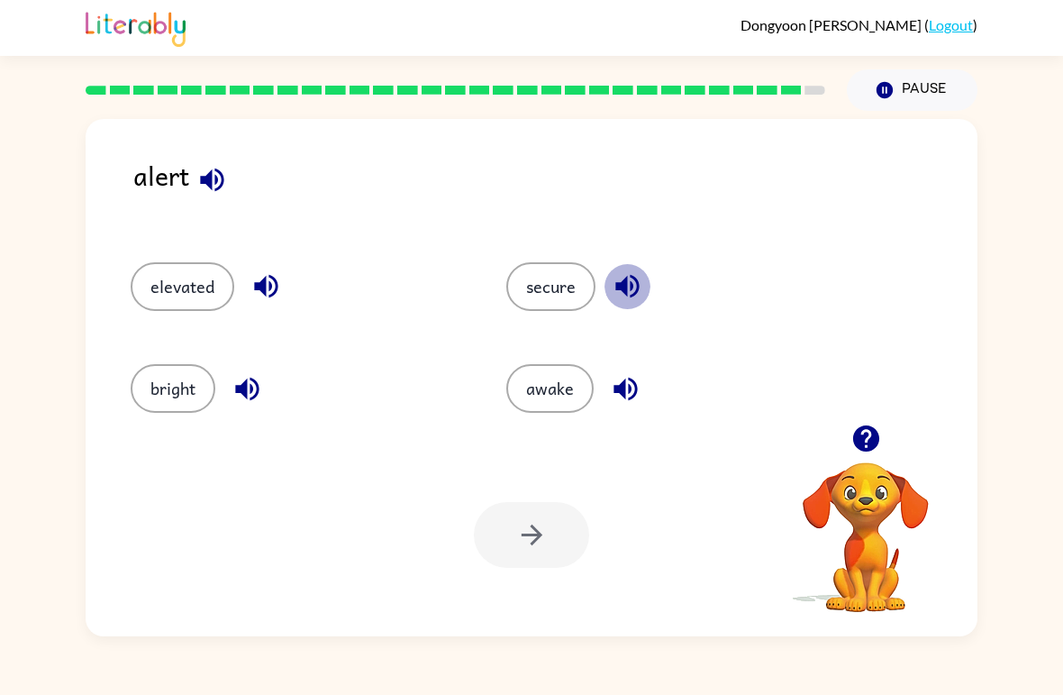
click at [625, 282] on icon "button" at bounding box center [626, 286] width 23 height 23
click at [634, 379] on icon "button" at bounding box center [626, 389] width 32 height 32
click at [533, 284] on button "secure" at bounding box center [550, 286] width 89 height 49
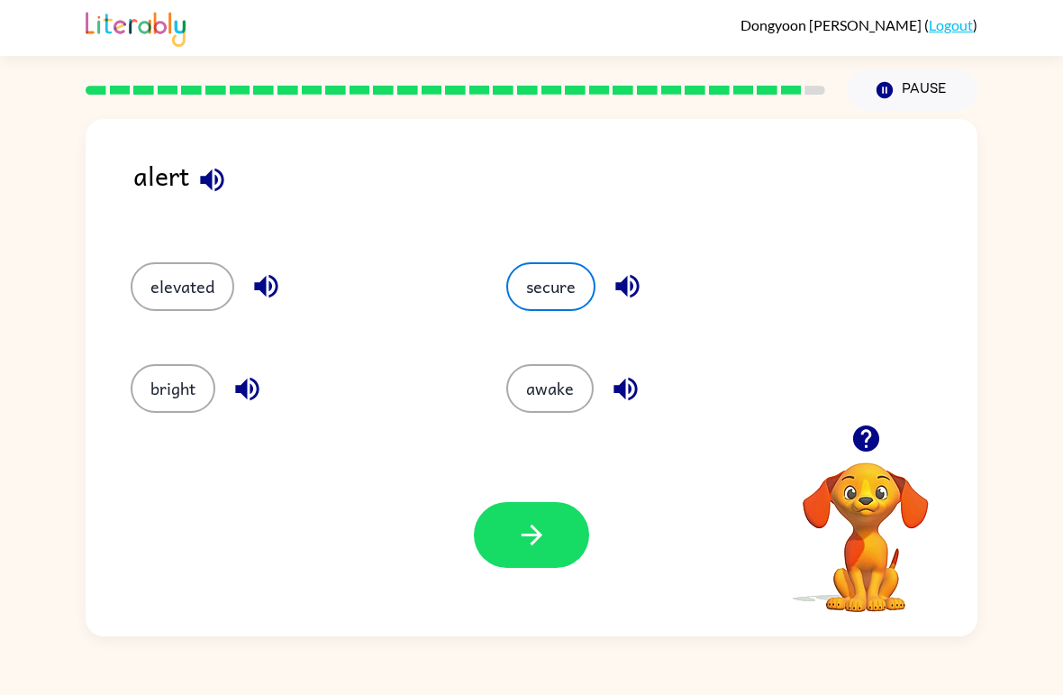
click at [520, 521] on icon "button" at bounding box center [532, 535] width 32 height 32
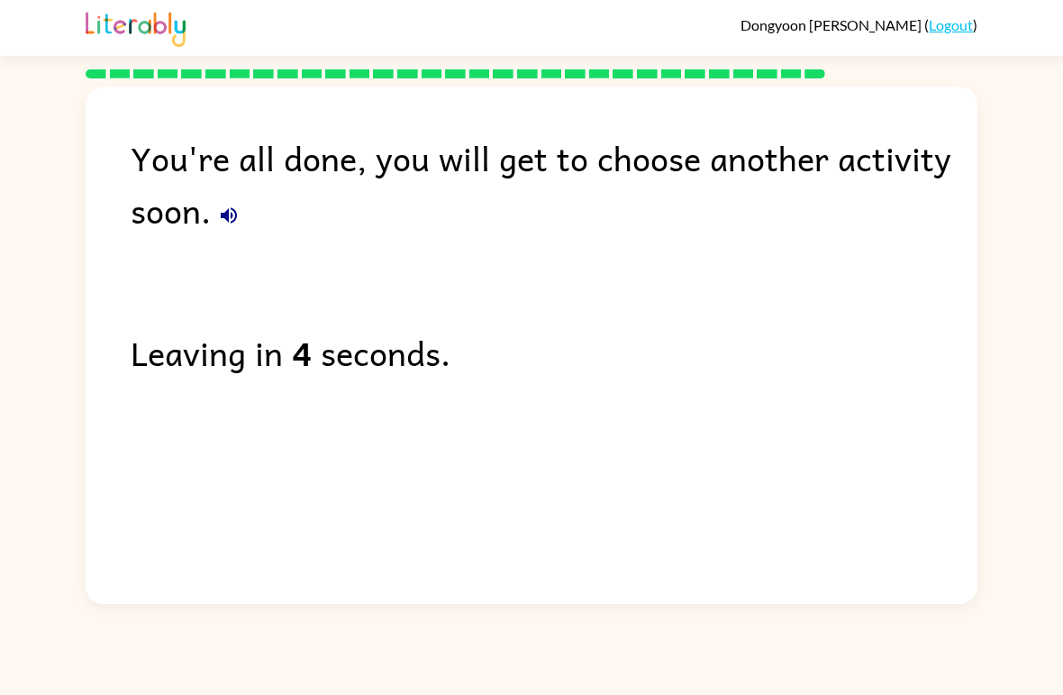
click at [241, 230] on button "button" at bounding box center [229, 215] width 36 height 36
